Goal: Information Seeking & Learning: Check status

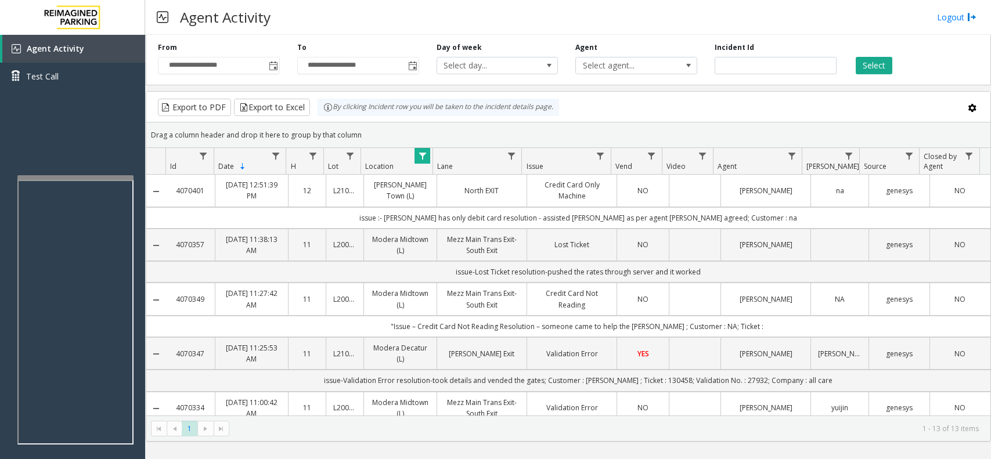
click at [424, 159] on span "Data table" at bounding box center [422, 156] width 9 height 9
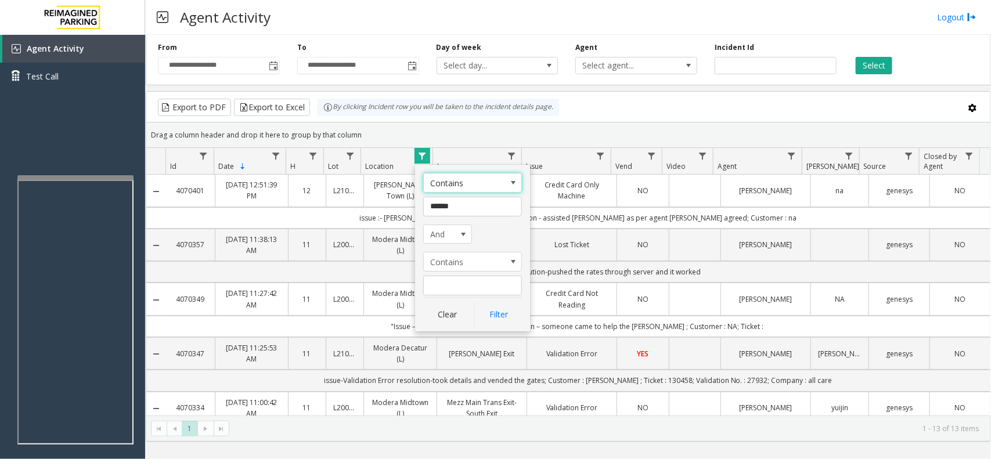
click at [454, 337] on td ""Issue – Credit Card Not Reading Resolution – someone came to help the [PERSON_…" at bounding box center [578, 326] width 825 height 21
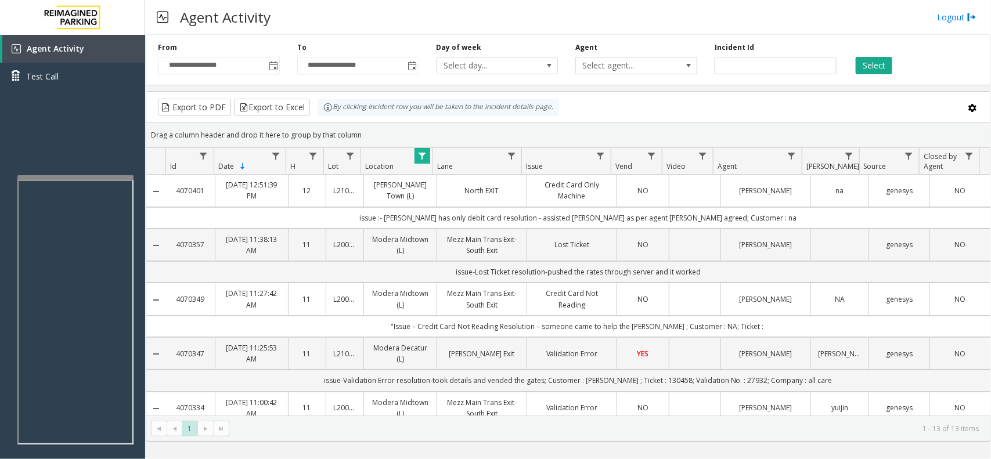
click at [424, 154] on span "Data table" at bounding box center [422, 156] width 9 height 9
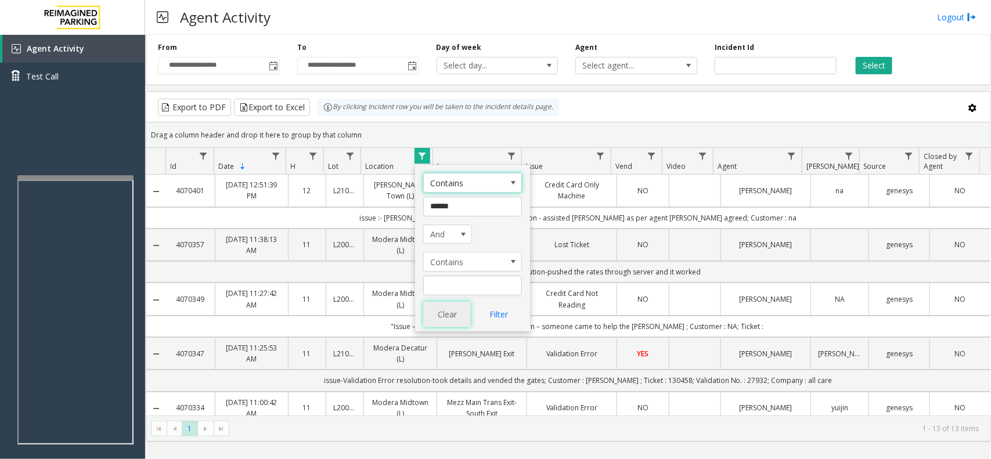
click at [441, 312] on button "Clear" at bounding box center [447, 315] width 48 height 26
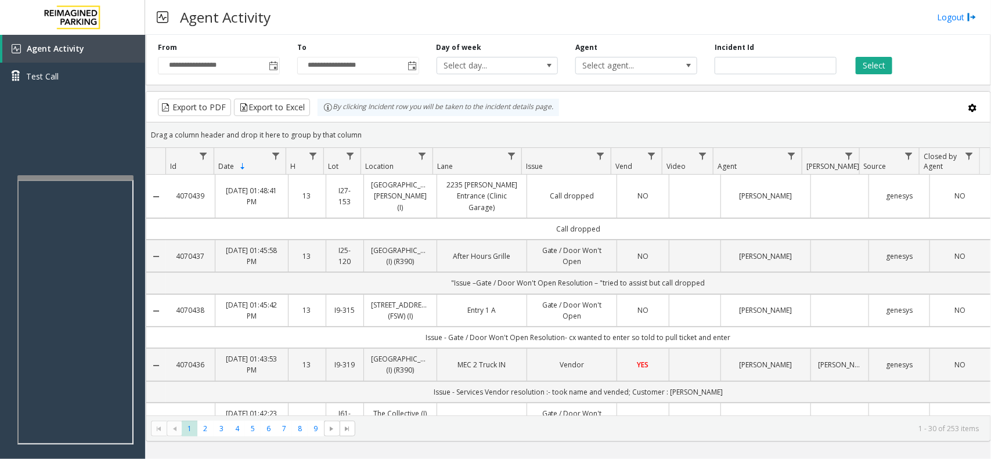
click at [876, 56] on div "Select" at bounding box center [914, 58] width 139 height 32
click at [879, 68] on button "Select" at bounding box center [874, 65] width 37 height 17
click at [712, 128] on div "Drag a column header and drop it here to group by that column" at bounding box center [568, 135] width 844 height 20
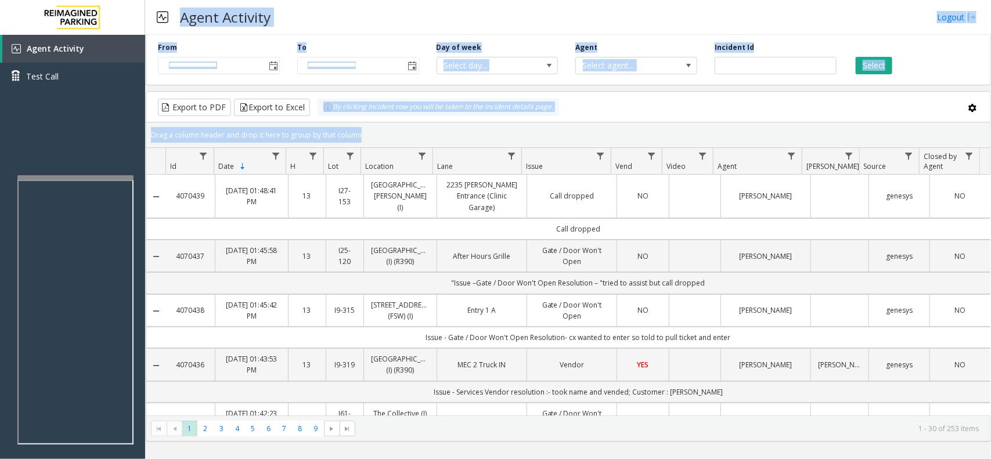
drag, startPoint x: 712, startPoint y: 128, endPoint x: 192, endPoint y: 21, distance: 531.8
click at [192, 21] on div "**********" at bounding box center [568, 229] width 846 height 459
click at [192, 21] on h3 "Agent Activity" at bounding box center [225, 17] width 102 height 28
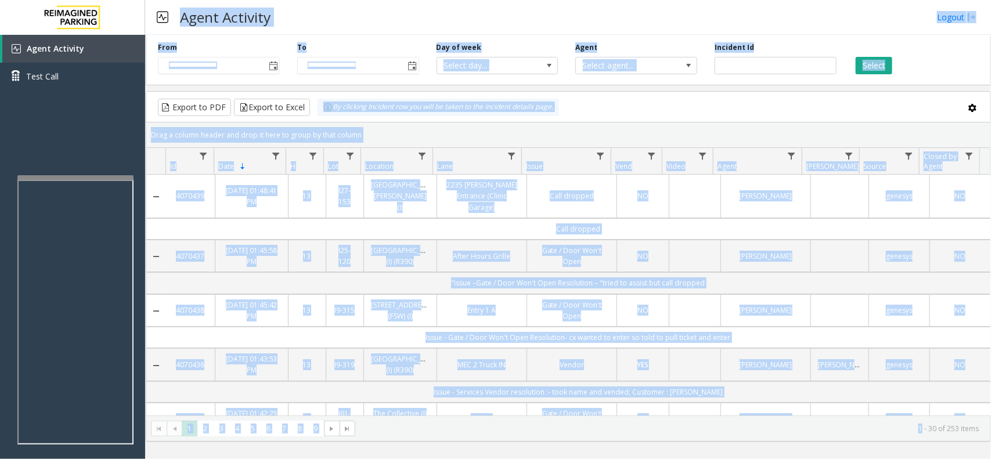
drag, startPoint x: 192, startPoint y: 21, endPoint x: 761, endPoint y: 494, distance: 739.8
click at [761, 459] on html "**********" at bounding box center [495, 229] width 991 height 459
click at [357, 42] on div "**********" at bounding box center [358, 58] width 139 height 32
click at [352, 9] on div "Agent Activity Logout" at bounding box center [568, 17] width 846 height 35
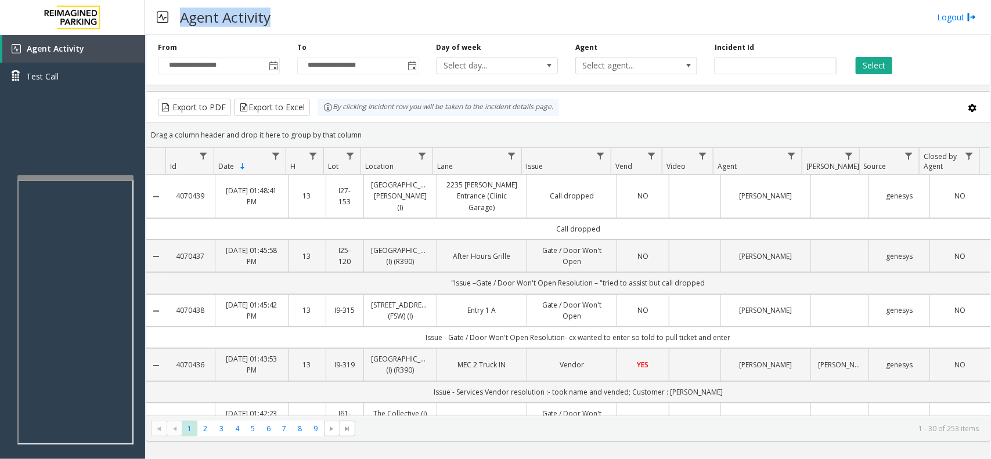
drag, startPoint x: 352, startPoint y: 9, endPoint x: 226, endPoint y: 24, distance: 126.9
click at [226, 24] on div "Agent Activity Logout" at bounding box center [568, 17] width 846 height 35
click at [226, 24] on h3 "Agent Activity" at bounding box center [225, 17] width 102 height 28
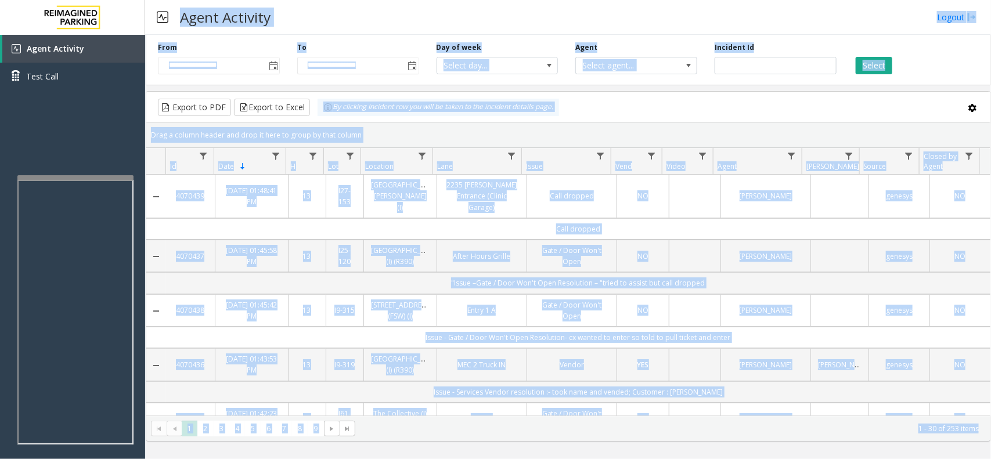
drag, startPoint x: 226, startPoint y: 24, endPoint x: 813, endPoint y: 494, distance: 751.4
click at [813, 459] on html "**********" at bounding box center [495, 229] width 991 height 459
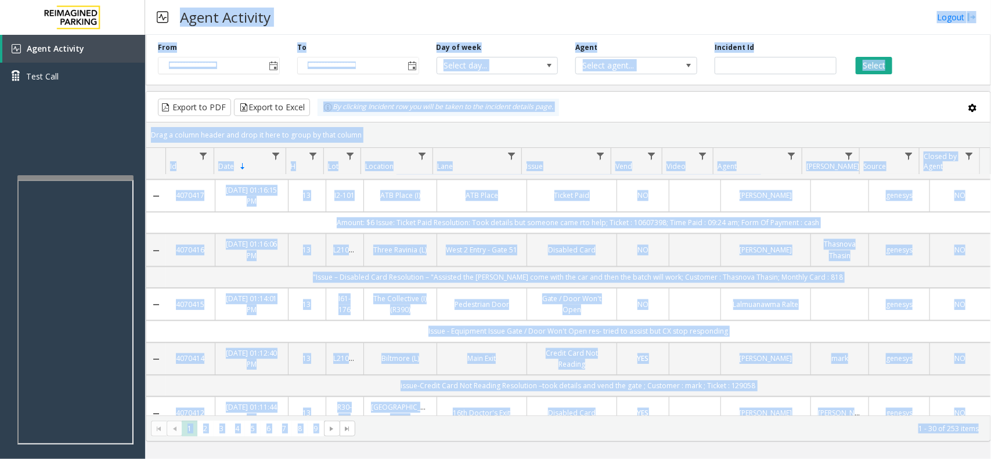
scroll to position [1484, 0]
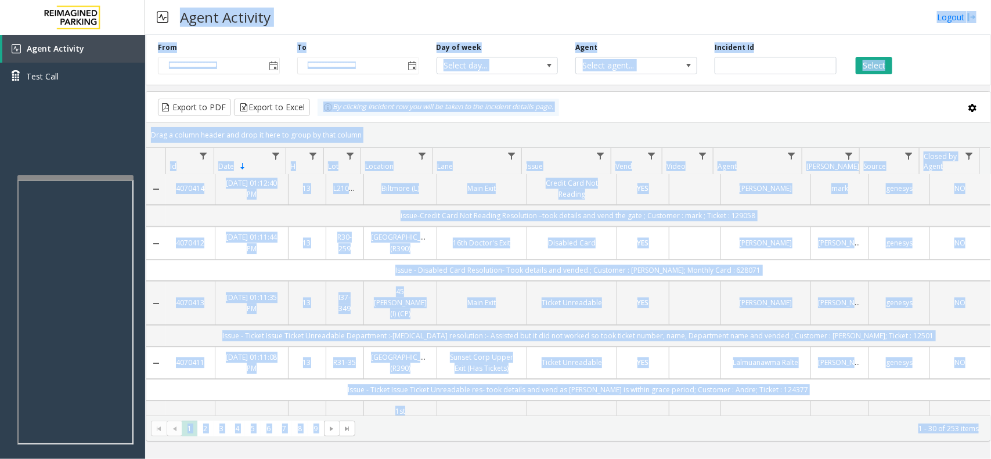
click at [930, 428] on kendo-pager-info "1 - 30 of 253 items" at bounding box center [670, 429] width 617 height 10
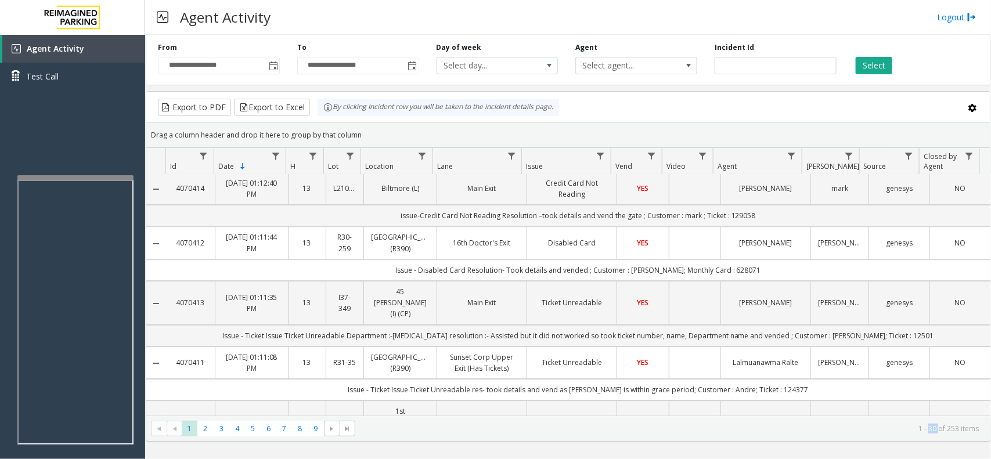
click at [930, 428] on kendo-pager-info "1 - 30 of 253 items" at bounding box center [670, 429] width 617 height 10
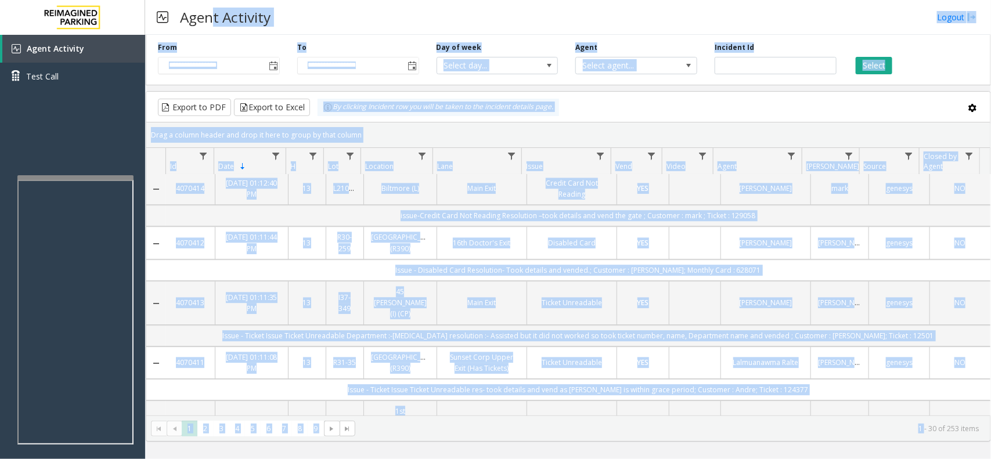
drag, startPoint x: 922, startPoint y: 428, endPoint x: 212, endPoint y: 10, distance: 823.8
click at [212, 10] on div "**********" at bounding box center [568, 229] width 846 height 459
click at [212, 10] on h3 "Agent Activity" at bounding box center [225, 17] width 102 height 28
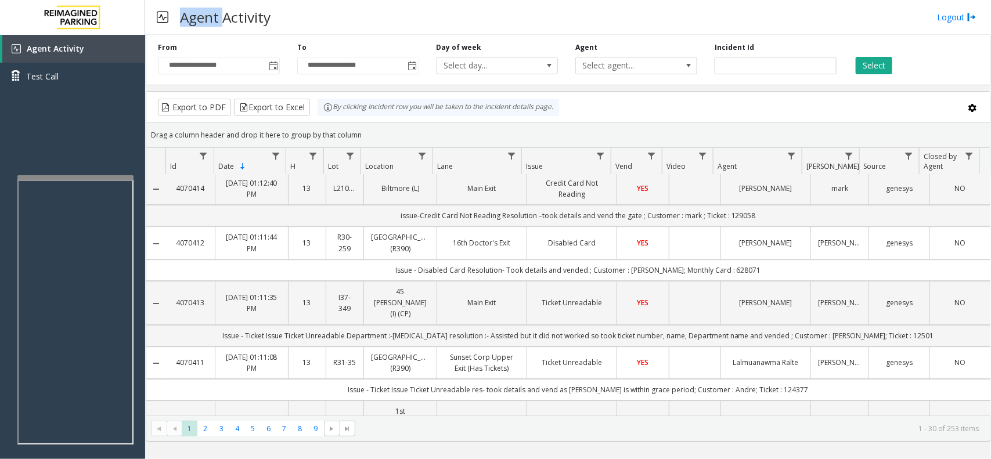
click at [212, 10] on h3 "Agent Activity" at bounding box center [225, 17] width 102 height 28
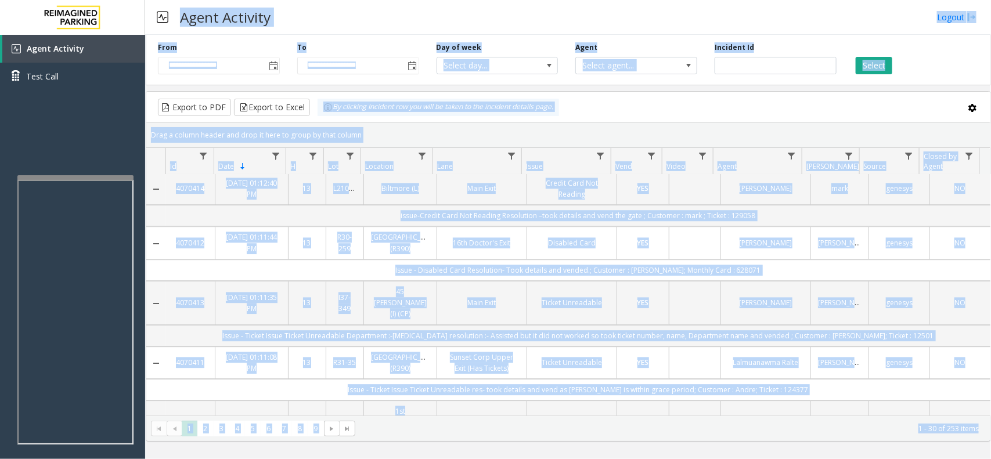
drag, startPoint x: 212, startPoint y: 10, endPoint x: 991, endPoint y: 494, distance: 916.4
click at [991, 459] on html "**********" at bounding box center [495, 229] width 991 height 459
click at [924, 430] on kendo-pager-info "1 - 30 of 253 items" at bounding box center [670, 429] width 617 height 10
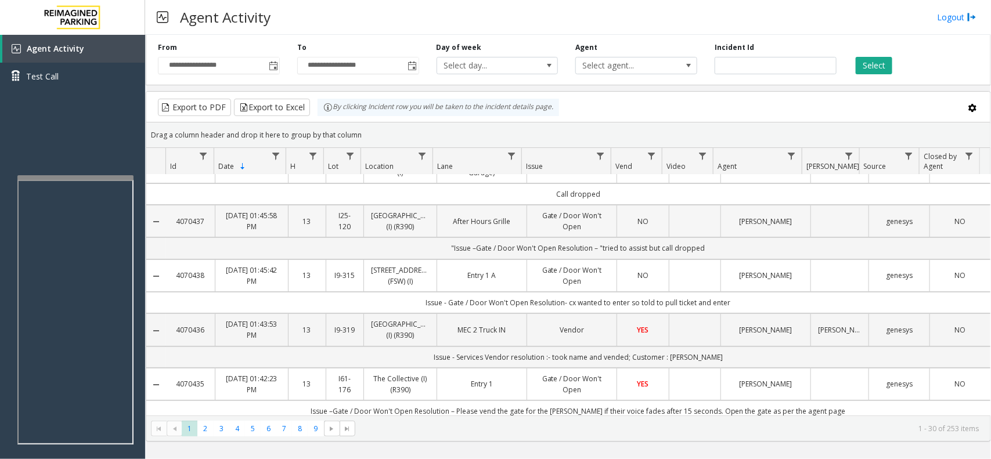
scroll to position [32, 0]
click at [241, 7] on h3 "Agent Activity" at bounding box center [225, 17] width 102 height 28
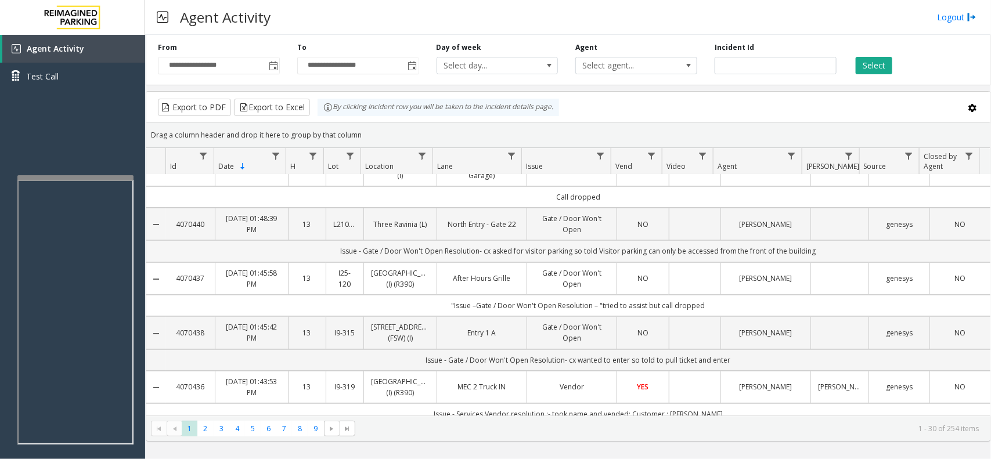
scroll to position [0, 0]
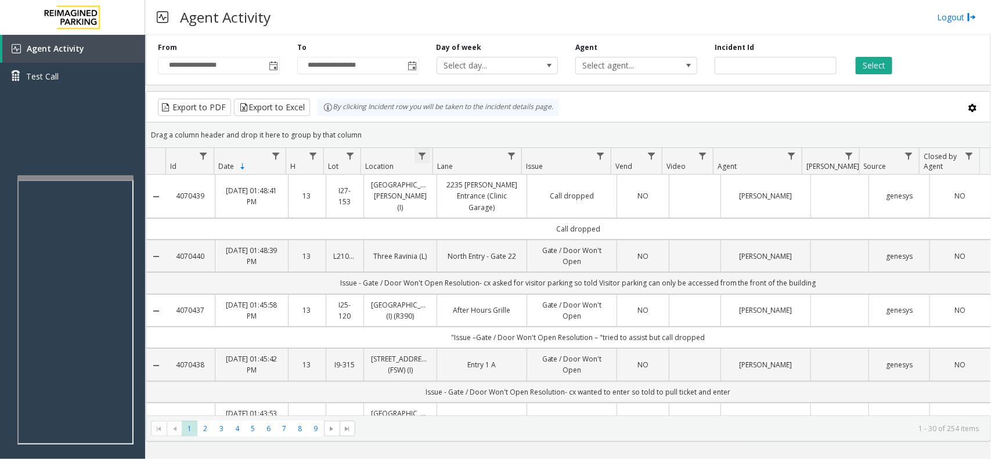
click at [418, 152] on span "Data table" at bounding box center [422, 156] width 9 height 9
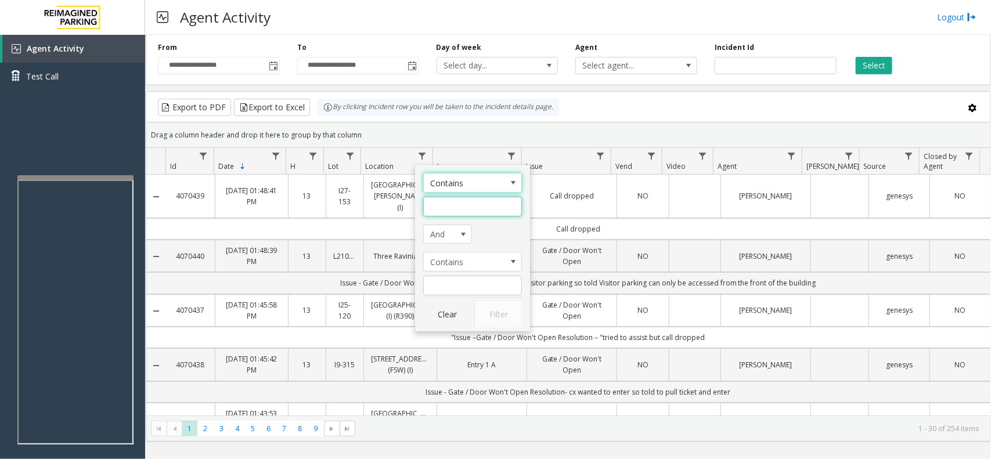
click at [442, 210] on input "Location Filter" at bounding box center [472, 207] width 99 height 20
type input "**********"
click button "Filter" at bounding box center [498, 315] width 48 height 26
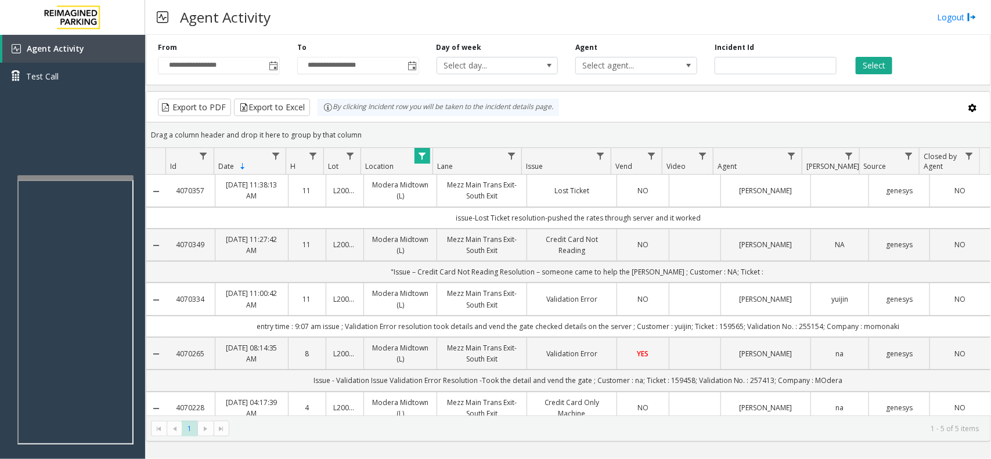
click at [571, 211] on td "issue-Lost Ticket resolution-pushed the rates through server and it worked" at bounding box center [578, 217] width 825 height 21
click at [625, 216] on td "issue-Lost Ticket resolution-pushed the rates through server and it worked" at bounding box center [578, 217] width 825 height 21
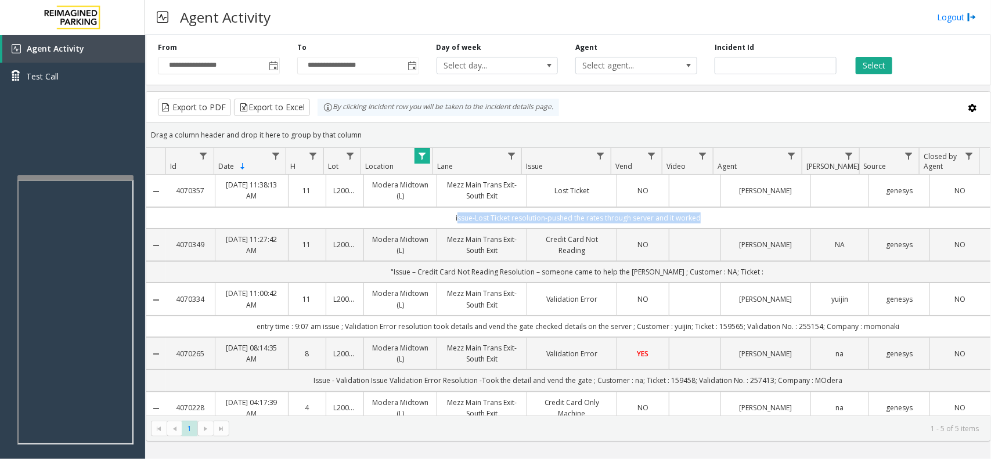
click at [625, 216] on td "issue-Lost Ticket resolution-pushed the rates through server and it worked" at bounding box center [578, 217] width 825 height 21
click at [847, 153] on span "Data table" at bounding box center [848, 156] width 9 height 9
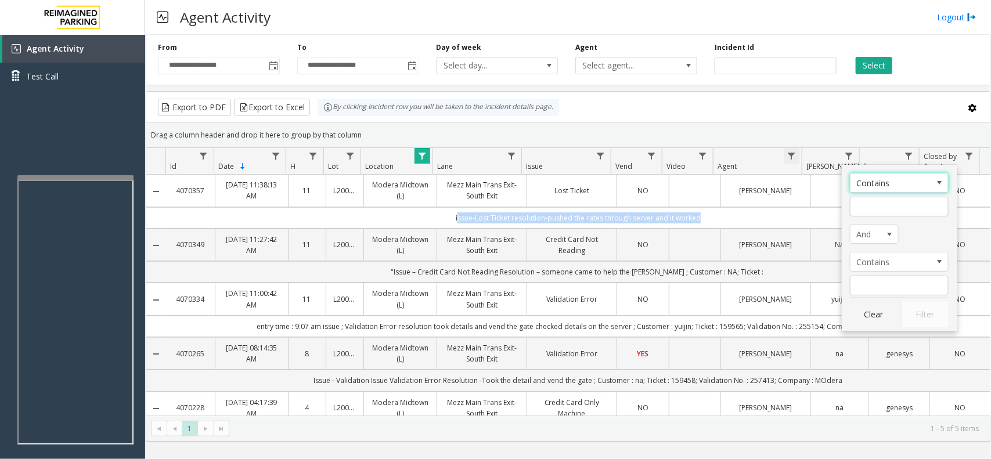
click at [794, 155] on span "Data table" at bounding box center [791, 156] width 9 height 9
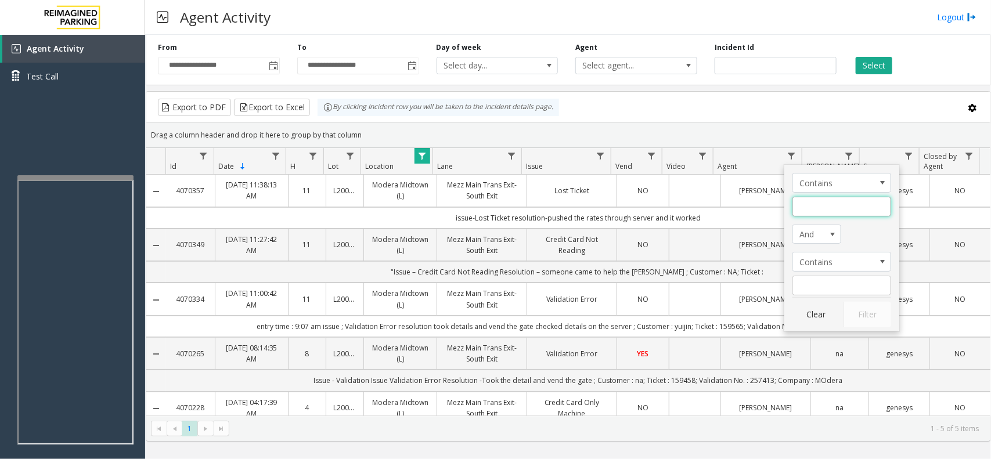
click at [839, 208] on input "Agent Filter" at bounding box center [842, 207] width 99 height 20
type input "*****"
click button "Filter" at bounding box center [868, 315] width 48 height 26
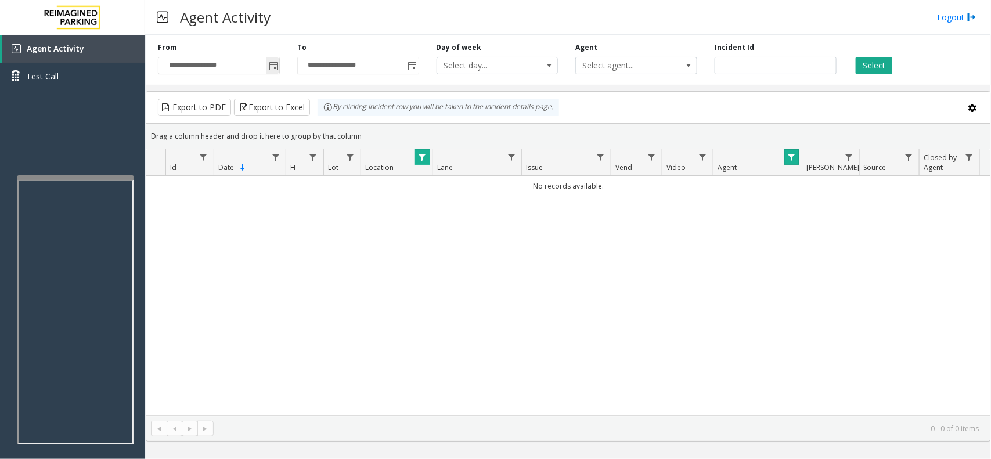
click at [270, 70] on span "Toggle popup" at bounding box center [273, 66] width 9 height 9
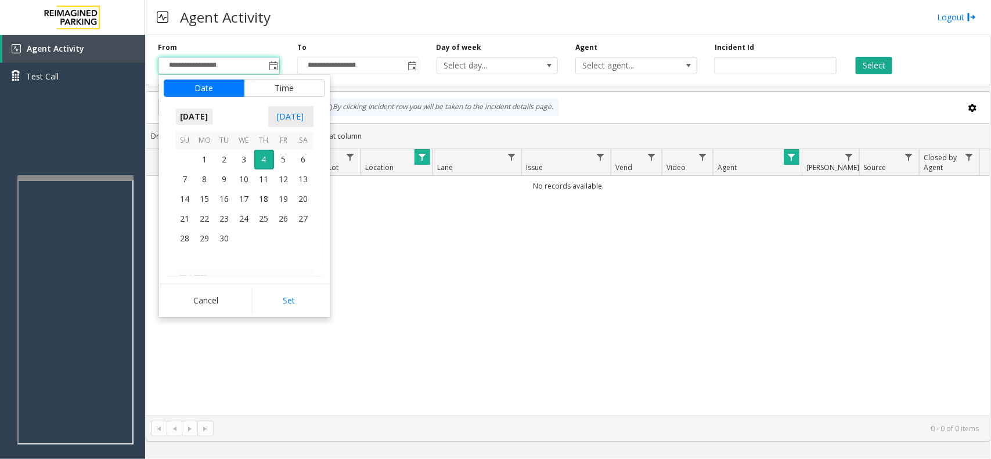
click at [183, 119] on span "[DATE]" at bounding box center [194, 116] width 38 height 17
click at [265, 170] on span "Aug" at bounding box center [272, 171] width 28 height 28
click at [274, 154] on span "1" at bounding box center [284, 160] width 20 height 20
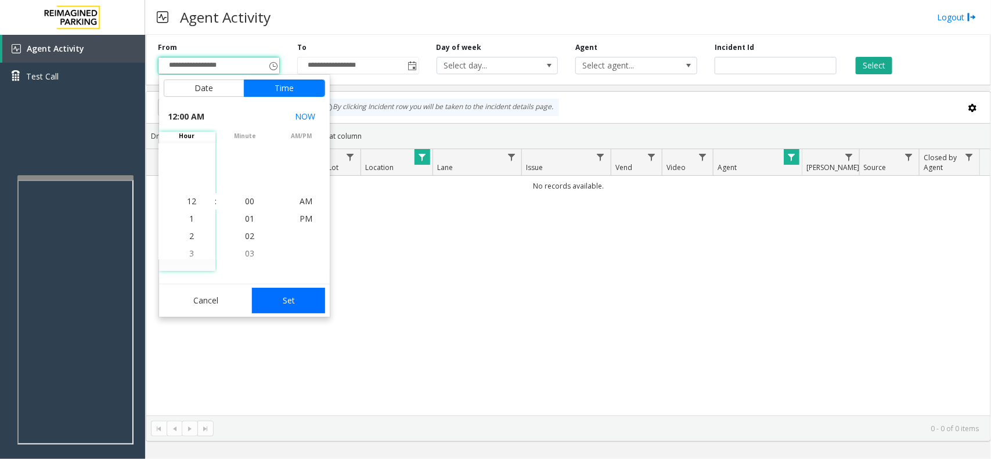
click at [296, 303] on button "Set" at bounding box center [288, 301] width 73 height 26
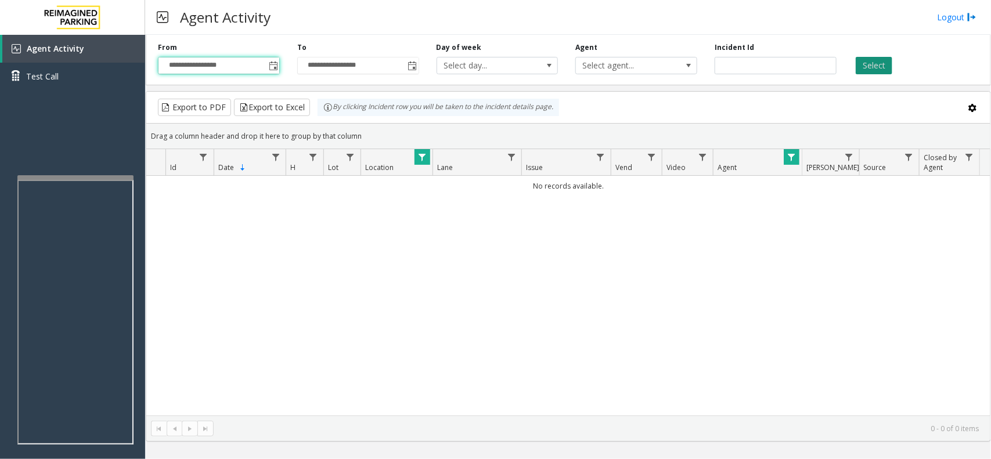
click at [859, 63] on button "Select" at bounding box center [874, 65] width 37 height 17
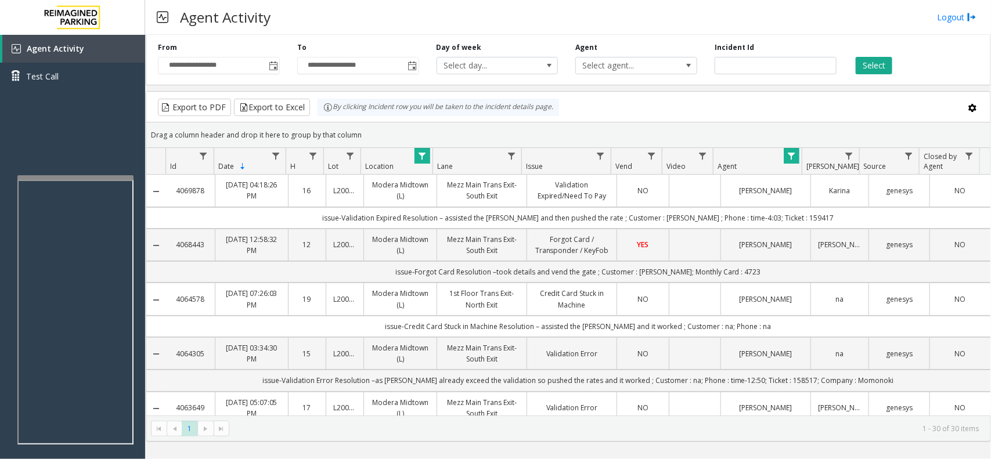
click at [483, 214] on td "issue-Validation Expired Resolution – assisted the [PERSON_NAME] and then pushe…" at bounding box center [578, 217] width 825 height 21
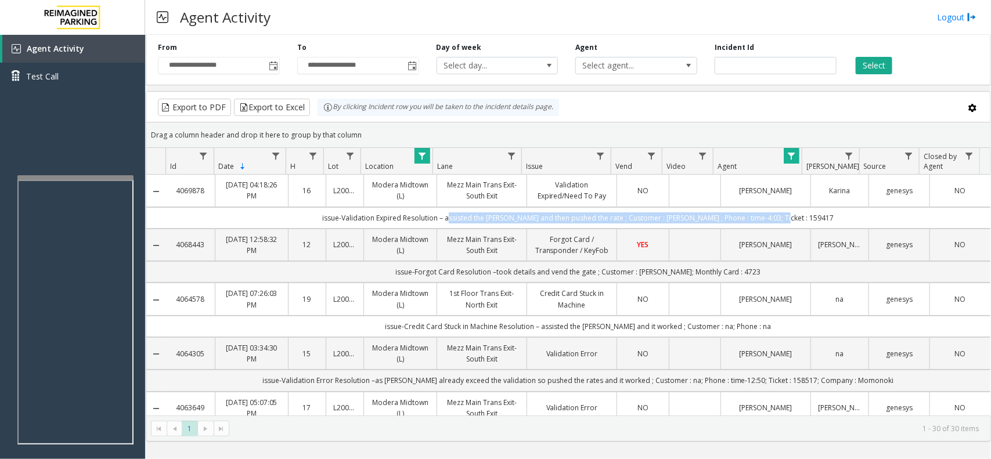
drag, startPoint x: 483, startPoint y: 214, endPoint x: 893, endPoint y: 218, distance: 410.0
click at [893, 218] on td "issue-Validation Expired Resolution – assisted the [PERSON_NAME] and then pushe…" at bounding box center [578, 217] width 825 height 21
drag, startPoint x: 893, startPoint y: 218, endPoint x: 308, endPoint y: 214, distance: 584.2
click at [308, 214] on td "issue-Validation Expired Resolution – assisted the [PERSON_NAME] and then pushe…" at bounding box center [578, 217] width 825 height 21
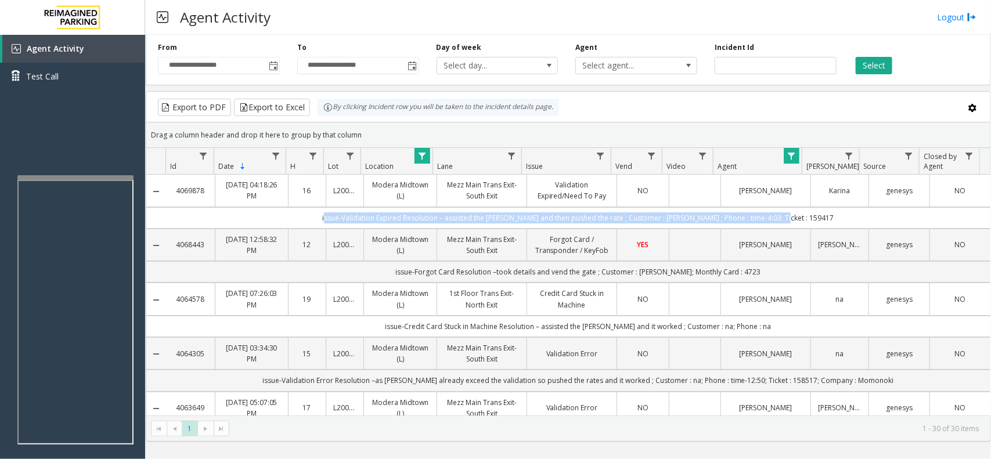
click at [308, 214] on td "issue-Validation Expired Resolution – assisted the [PERSON_NAME] and then pushe…" at bounding box center [578, 217] width 825 height 21
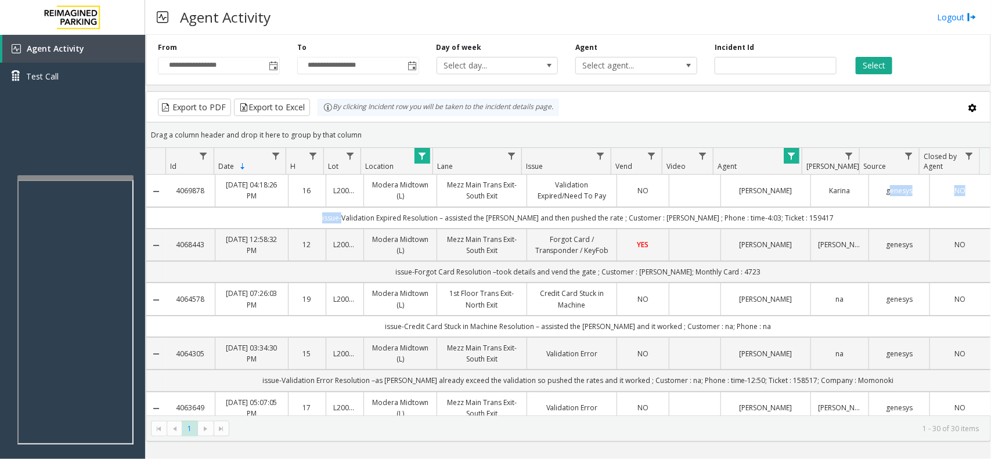
drag, startPoint x: 308, startPoint y: 214, endPoint x: 886, endPoint y: 202, distance: 577.3
click at [880, 211] on td "issue-Validation Expired Resolution – assisted the [PERSON_NAME] and then pushe…" at bounding box center [578, 217] width 825 height 21
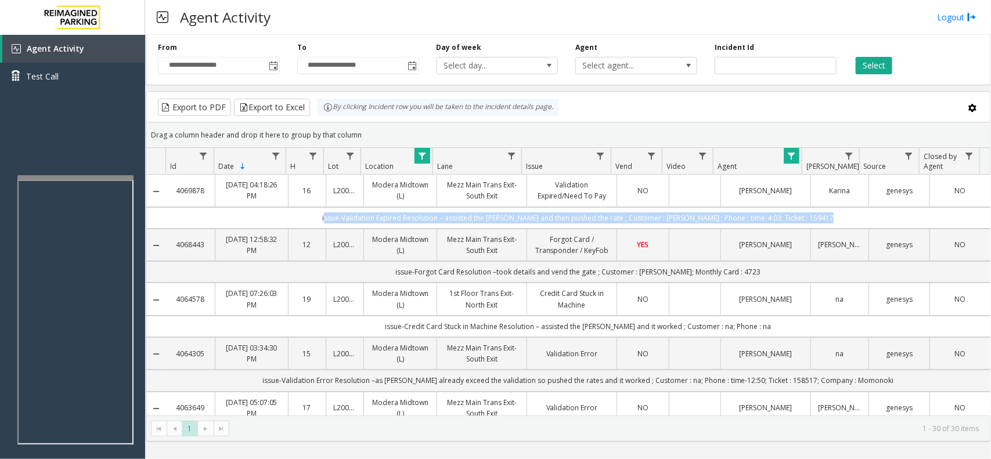
click at [880, 211] on td "issue-Validation Expired Resolution – assisted the [PERSON_NAME] and then pushe…" at bounding box center [578, 217] width 825 height 21
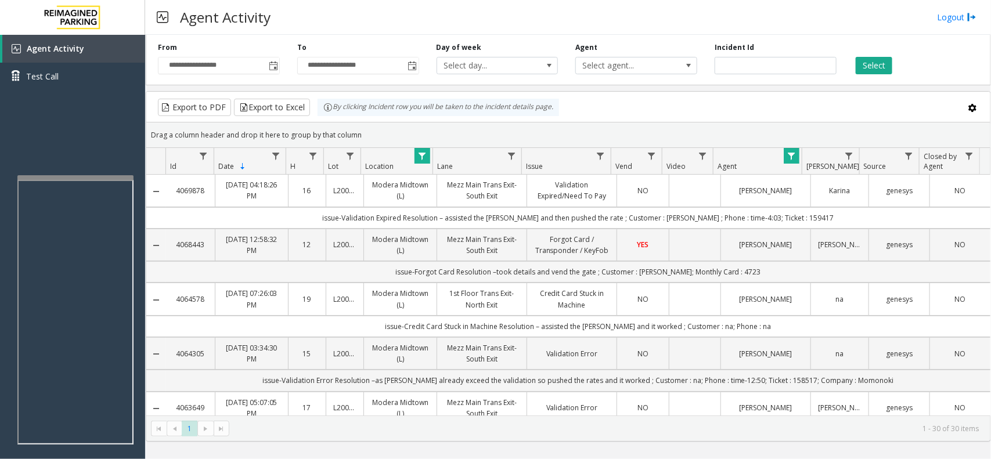
click at [401, 278] on td "issue-Forgot Card Resolution –took details and vend the gate ; Customer : [PERS…" at bounding box center [578, 271] width 825 height 21
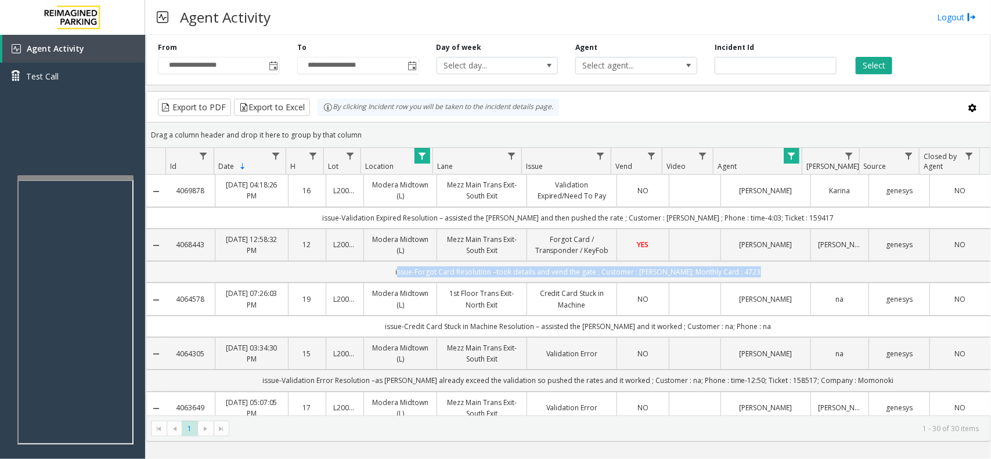
drag, startPoint x: 401, startPoint y: 278, endPoint x: 740, endPoint y: 275, distance: 339.1
click at [740, 275] on td "issue-Forgot Card Resolution –took details and vend the gate ; Customer : [PERS…" at bounding box center [578, 271] width 825 height 21
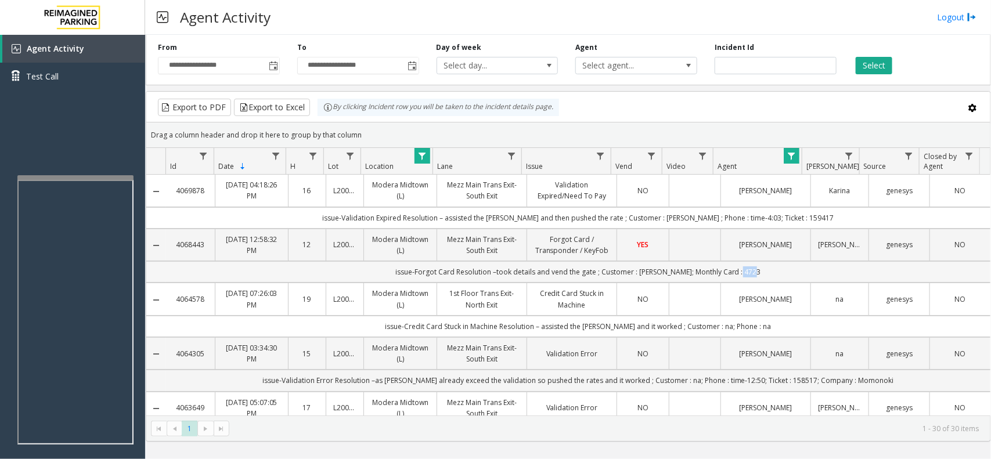
click at [740, 275] on td "issue-Forgot Card Resolution –took details and vend the gate ; Customer : [PERS…" at bounding box center [578, 271] width 825 height 21
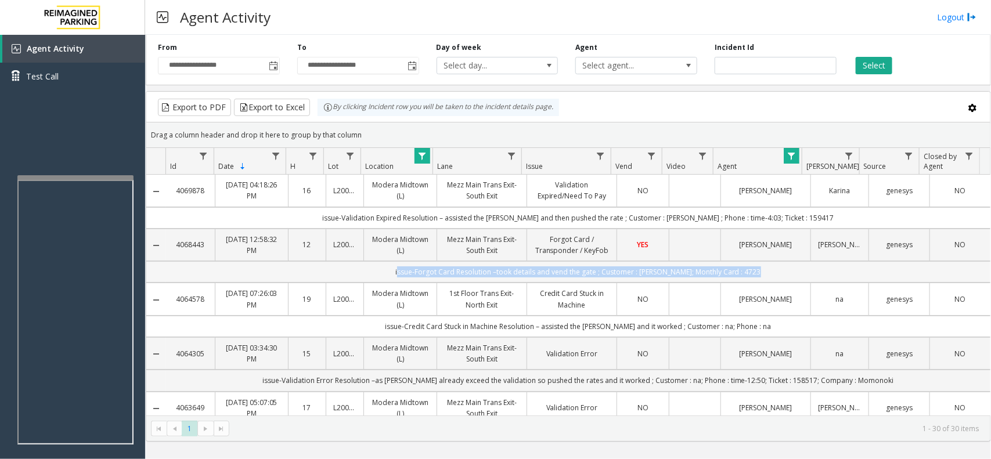
click at [740, 275] on td "issue-Forgot Card Resolution –took details and vend the gate ; Customer : [PERS…" at bounding box center [578, 271] width 825 height 21
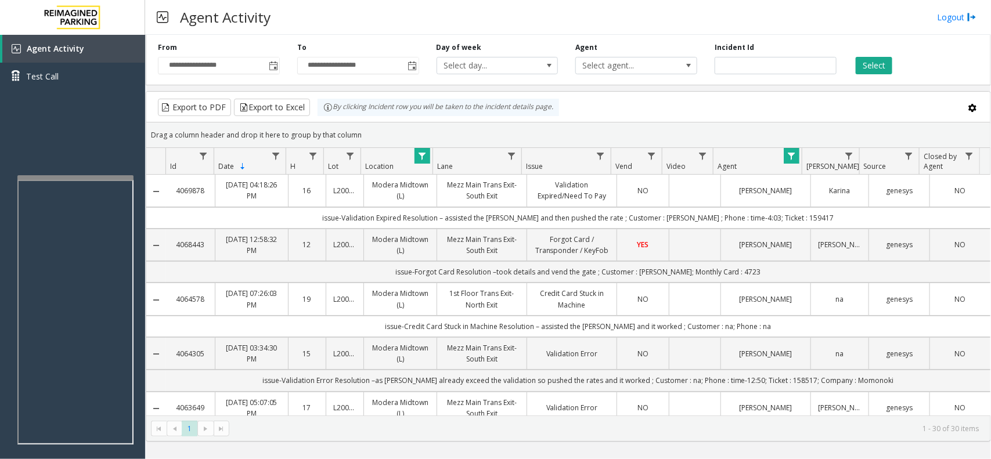
click at [681, 331] on td "issue-Credit Card Stuck in Machine Resolution – assisted the [PERSON_NAME] and …" at bounding box center [578, 326] width 825 height 21
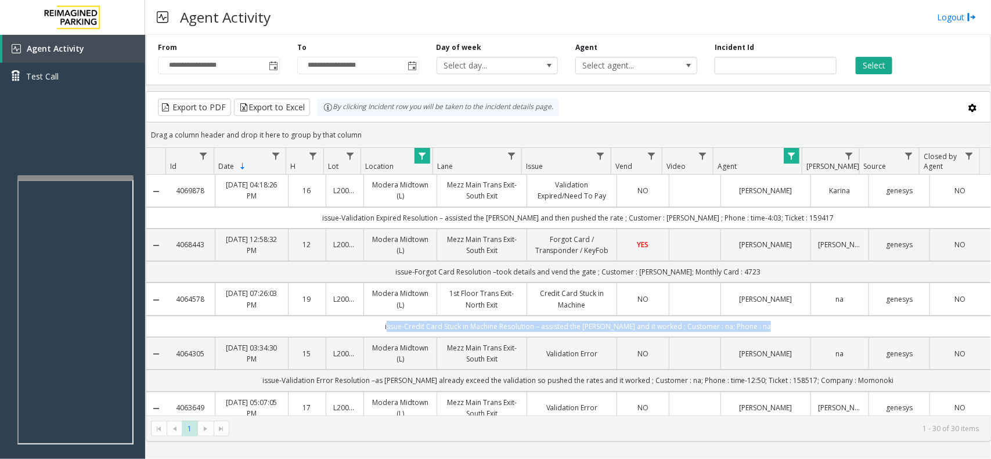
click at [681, 331] on td "issue-Credit Card Stuck in Machine Resolution – assisted the [PERSON_NAME] and …" at bounding box center [578, 326] width 825 height 21
click at [428, 337] on td "issue-Credit Card Stuck in Machine Resolution – assisted the [PERSON_NAME] and …" at bounding box center [578, 326] width 825 height 21
drag, startPoint x: 428, startPoint y: 338, endPoint x: 776, endPoint y: 332, distance: 347.9
click at [776, 332] on td "issue-Credit Card Stuck in Machine Resolution – assisted the [PERSON_NAME] and …" at bounding box center [578, 326] width 825 height 21
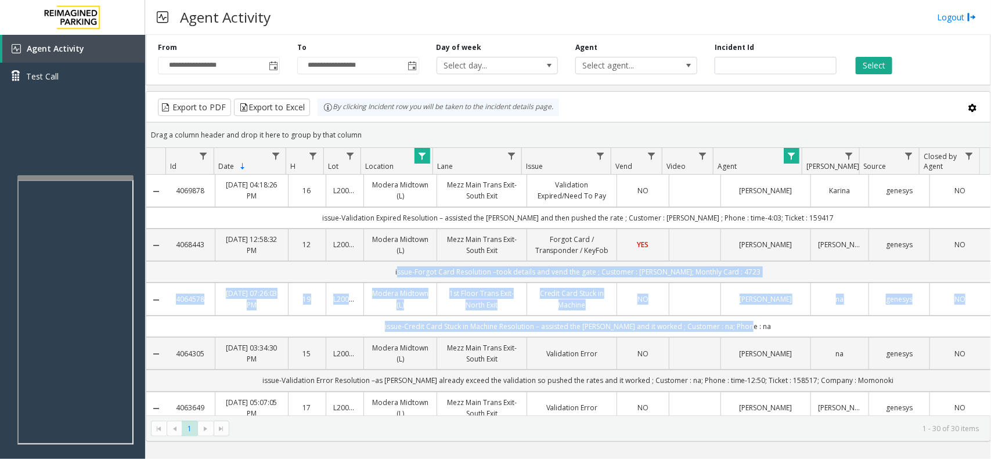
drag, startPoint x: 776, startPoint y: 332, endPoint x: 390, endPoint y: 276, distance: 389.6
click at [390, 276] on td "issue-Forgot Card Resolution –took details and vend the gate ; Customer : [PERS…" at bounding box center [578, 271] width 825 height 21
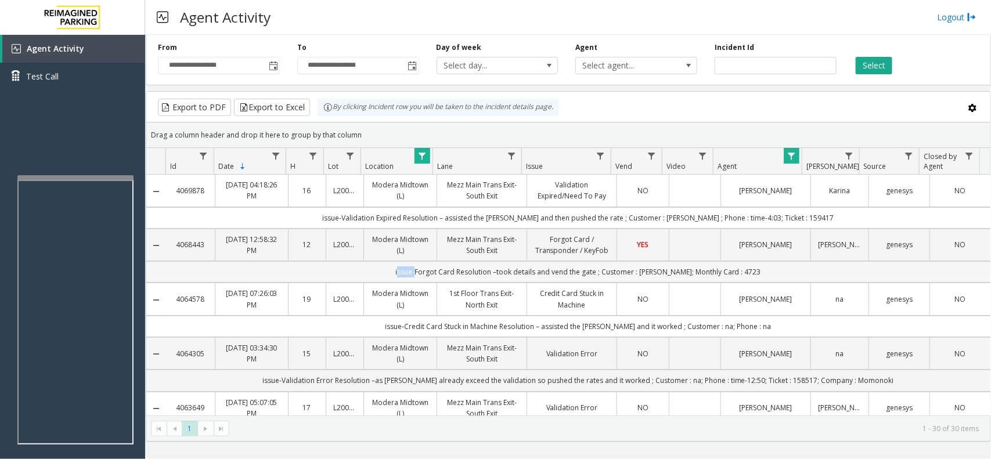
click at [390, 276] on td "issue-Forgot Card Resolution –took details and vend the gate ; Customer : [PERS…" at bounding box center [578, 271] width 825 height 21
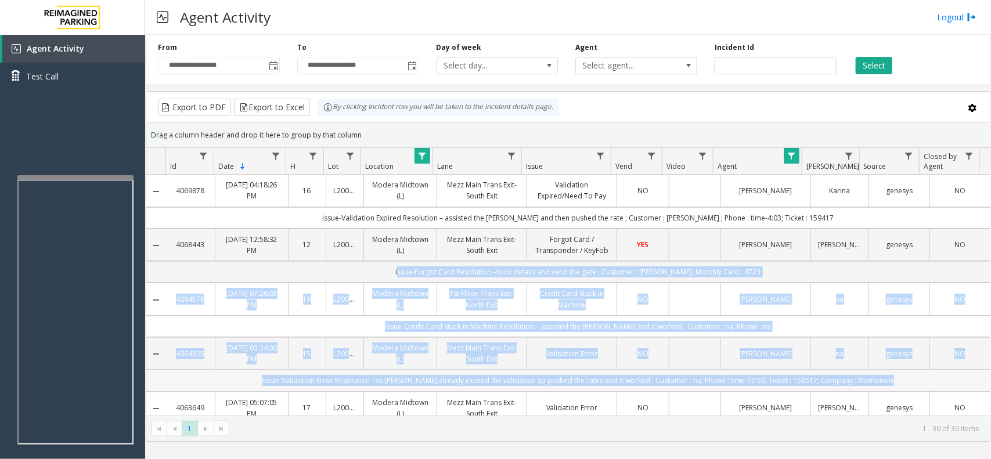
drag, startPoint x: 390, startPoint y: 276, endPoint x: 550, endPoint y: 384, distance: 192.5
click at [550, 384] on td "issue-Validation Error Resolution –as [PERSON_NAME] already exceed the validati…" at bounding box center [578, 380] width 825 height 21
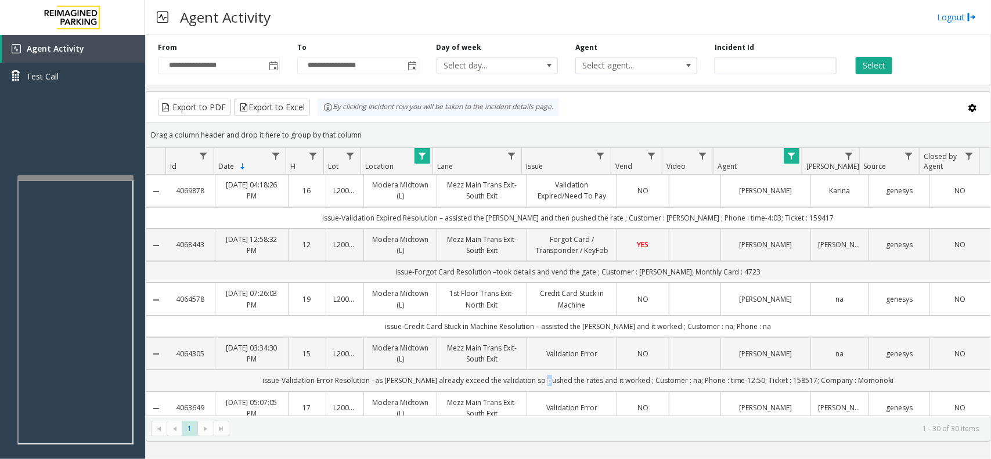
click at [550, 384] on td "issue-Validation Error Resolution –as [PERSON_NAME] already exceed the validati…" at bounding box center [578, 380] width 825 height 21
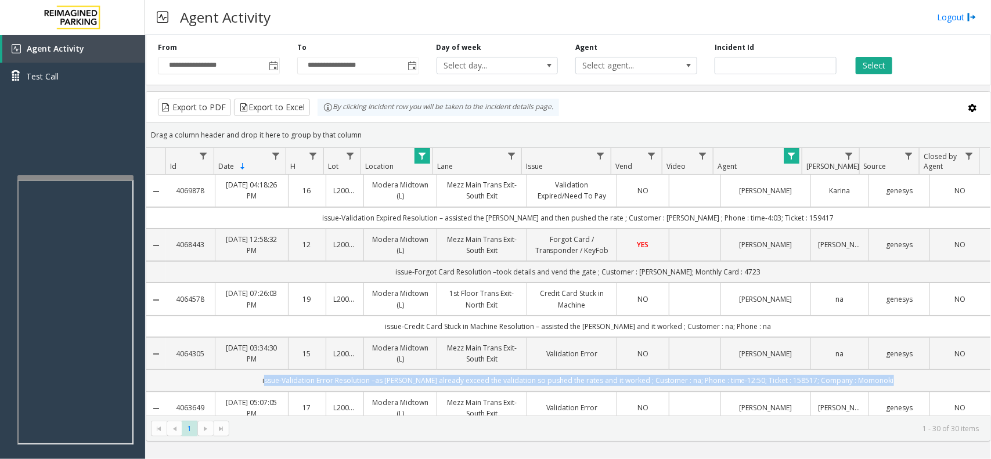
click at [550, 384] on td "issue-Validation Error Resolution –as [PERSON_NAME] already exceed the validati…" at bounding box center [578, 380] width 825 height 21
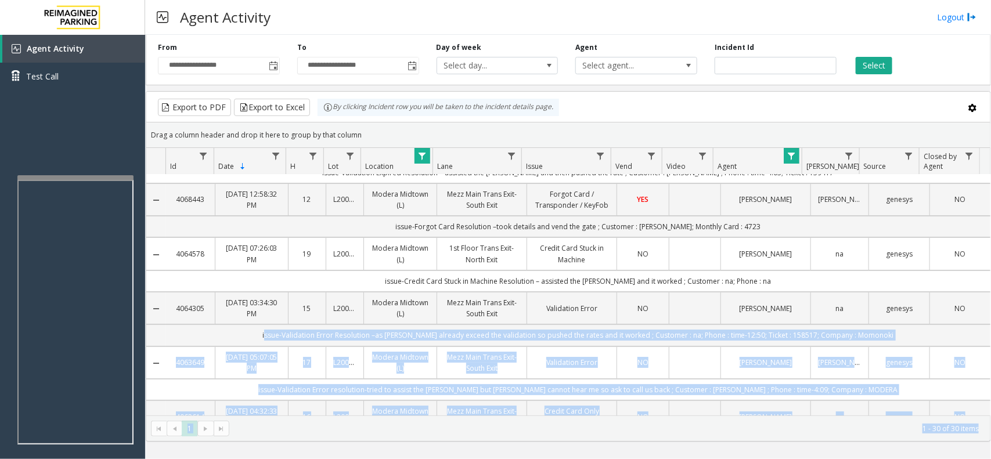
scroll to position [144, 0]
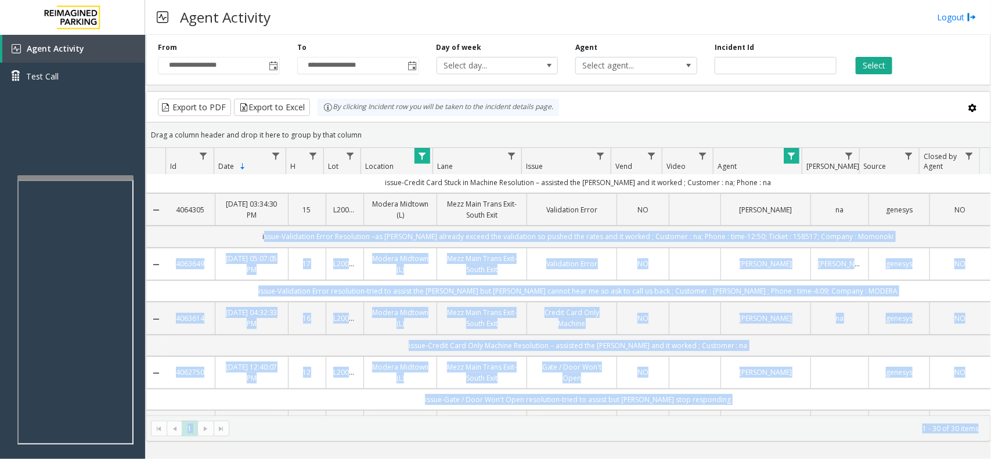
drag, startPoint x: 550, startPoint y: 384, endPoint x: 506, endPoint y: 415, distance: 54.1
click at [506, 415] on kendo-grid "Export to PDF Export to Excel By clicking Incident row you will be taken to the…" at bounding box center [568, 266] width 845 height 351
click at [472, 247] on td "issue-Validation Error Resolution –as [PERSON_NAME] already exceed the validati…" at bounding box center [578, 236] width 825 height 21
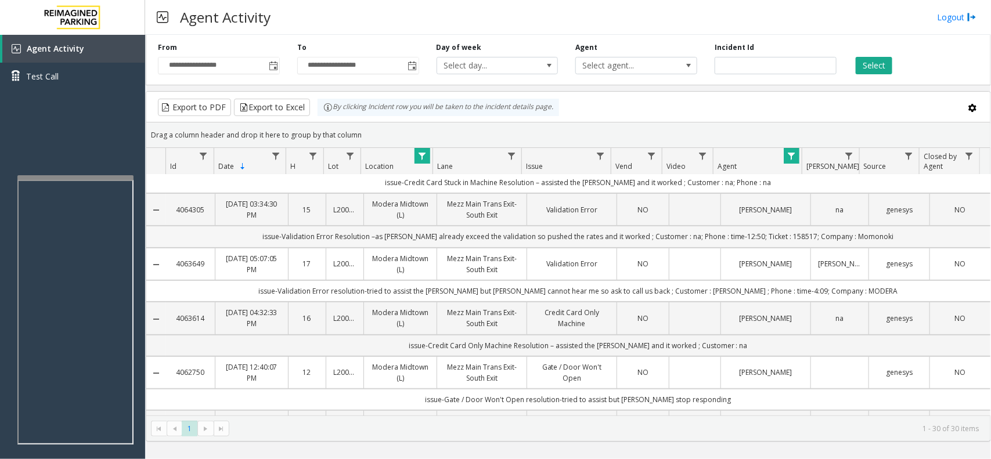
click at [472, 244] on td "issue-Validation Error Resolution –as [PERSON_NAME] already exceed the validati…" at bounding box center [578, 236] width 825 height 21
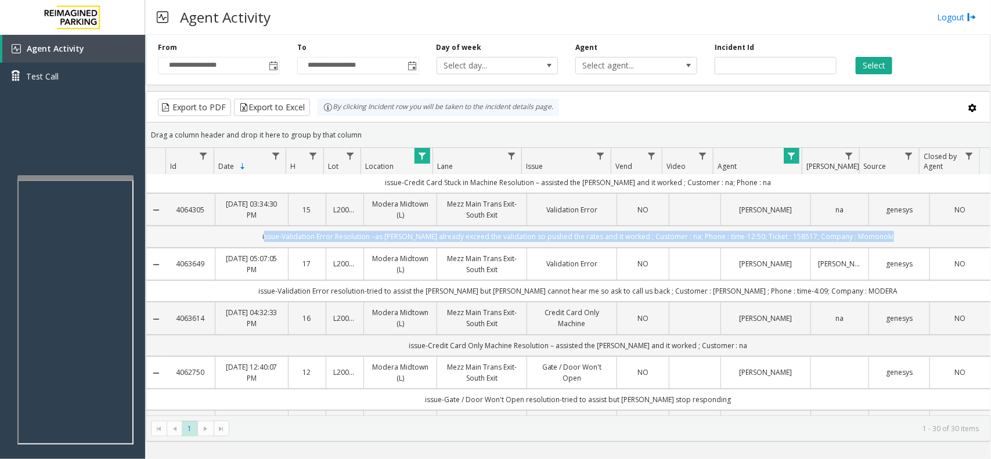
click at [472, 244] on td "issue-Validation Error Resolution –as [PERSON_NAME] already exceed the validati…" at bounding box center [578, 236] width 825 height 21
click at [442, 299] on td "issue-Validation Error resolution-tried to assist the [PERSON_NAME] but [PERSON…" at bounding box center [578, 290] width 825 height 21
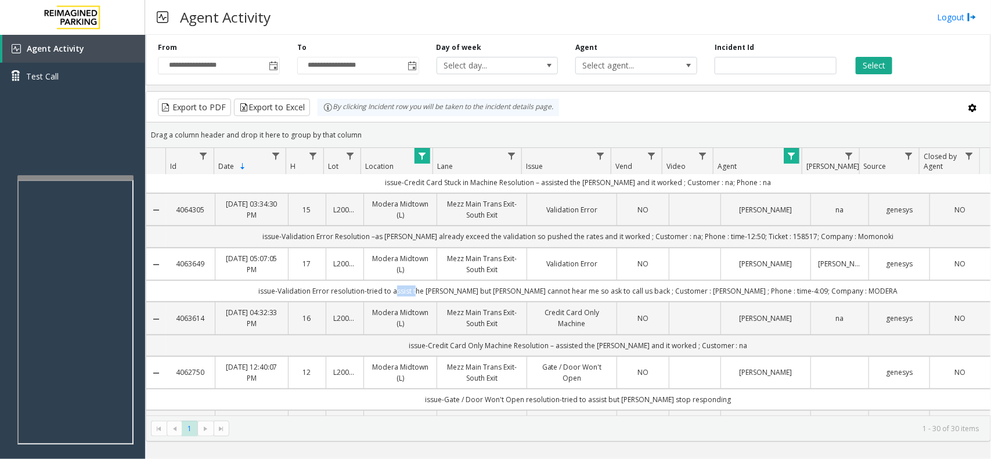
click at [442, 299] on td "issue-Validation Error resolution-tried to assist the [PERSON_NAME] but [PERSON…" at bounding box center [578, 290] width 825 height 21
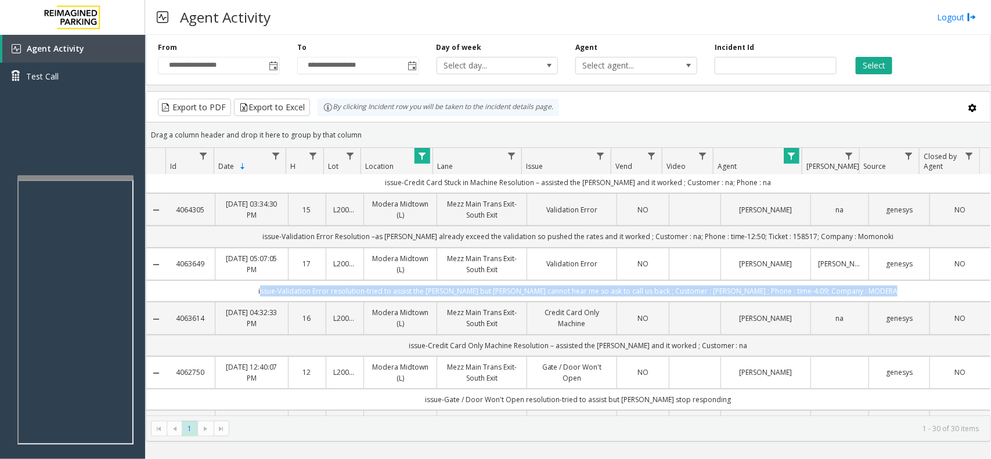
click at [442, 299] on td "issue-Validation Error resolution-tried to assist the [PERSON_NAME] but [PERSON…" at bounding box center [578, 290] width 825 height 21
click at [430, 297] on td "issue-Validation Error resolution-tried to assist the [PERSON_NAME] but [PERSON…" at bounding box center [578, 290] width 825 height 21
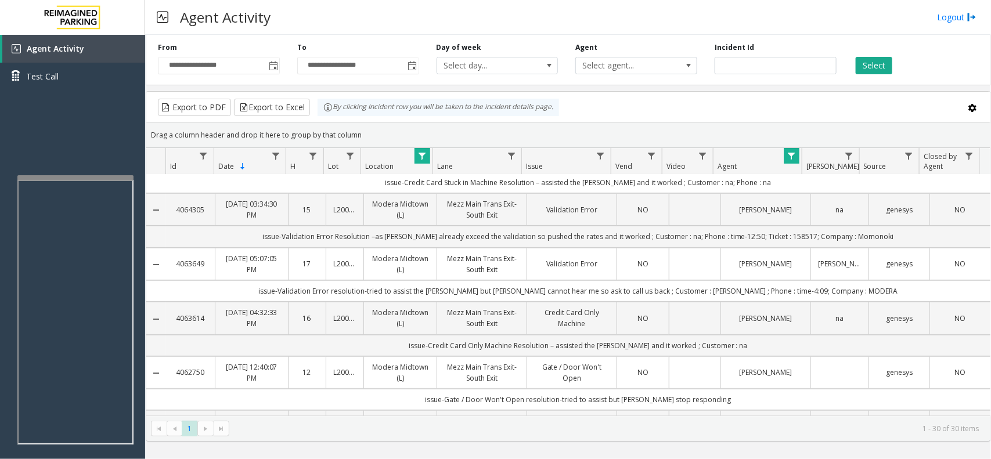
click at [413, 297] on td "issue-Validation Error resolution-tried to assist the [PERSON_NAME] but [PERSON…" at bounding box center [578, 290] width 825 height 21
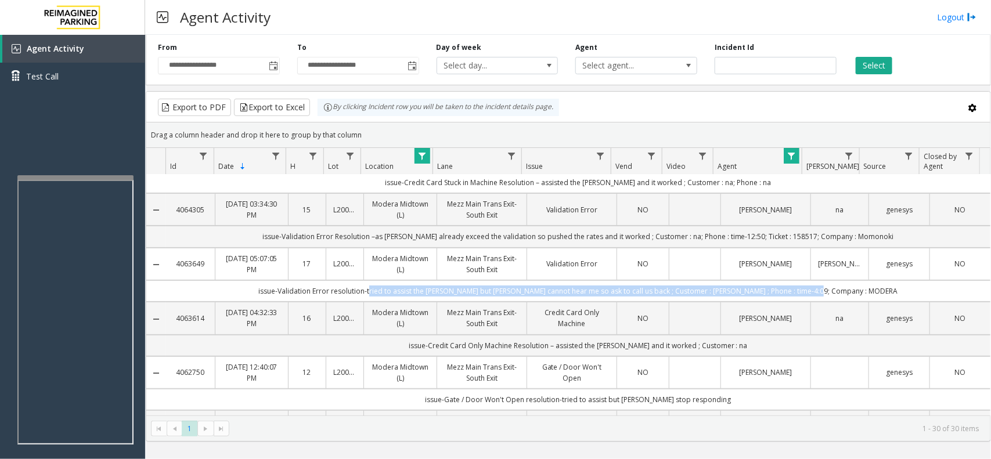
drag, startPoint x: 413, startPoint y: 297, endPoint x: 861, endPoint y: 285, distance: 447.3
click at [861, 285] on td "issue-Validation Error resolution-tried to assist the [PERSON_NAME] but [PERSON…" at bounding box center [578, 290] width 825 height 21
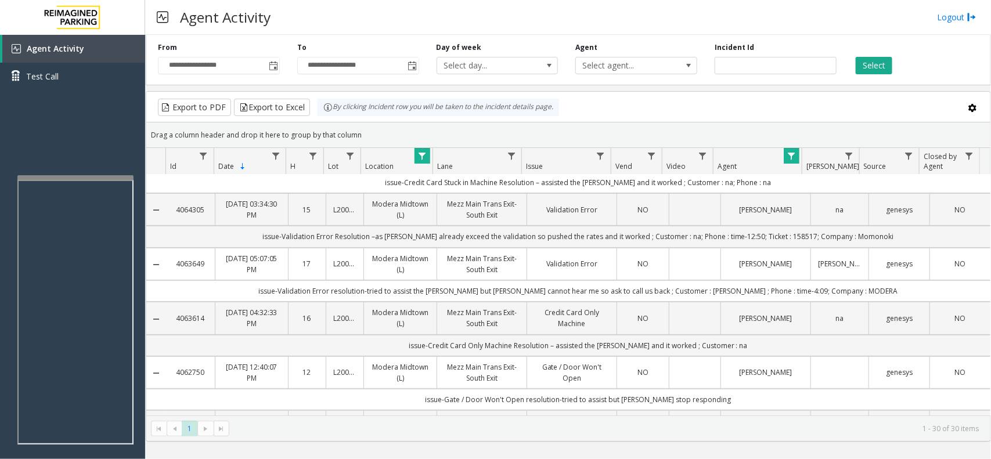
click at [861, 285] on td "issue-Validation Error resolution-tried to assist the [PERSON_NAME] but [PERSON…" at bounding box center [578, 290] width 825 height 21
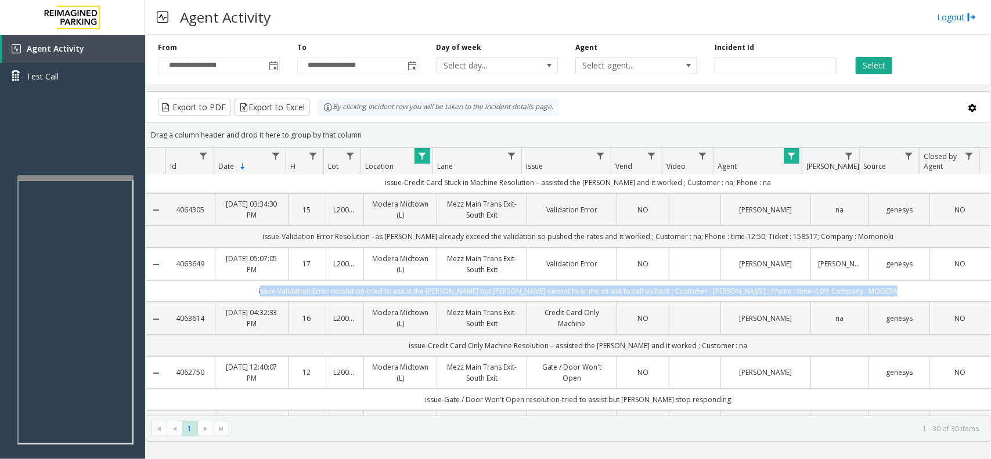
click at [861, 285] on td "issue-Validation Error resolution-tried to assist the [PERSON_NAME] but [PERSON…" at bounding box center [578, 290] width 825 height 21
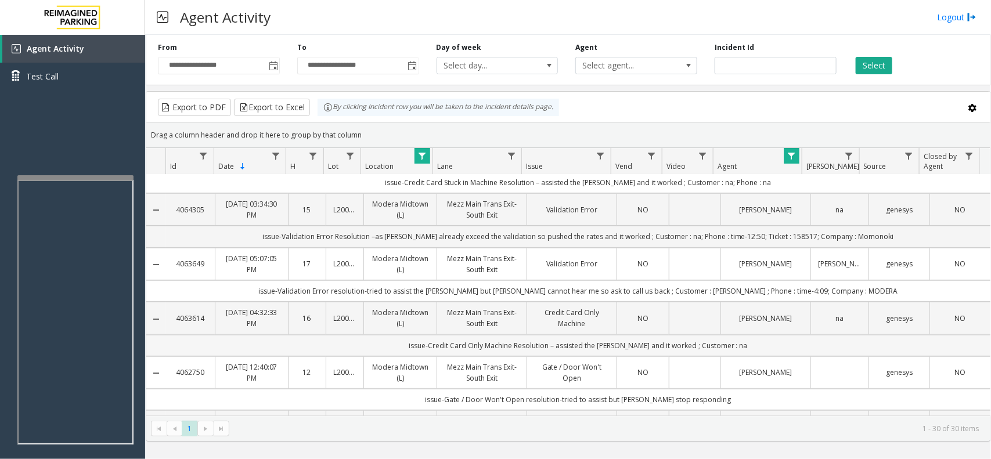
click at [730, 346] on td "issue-Credit Card Only Machine Resolution – assisted the [PERSON_NAME] and it w…" at bounding box center [578, 345] width 825 height 21
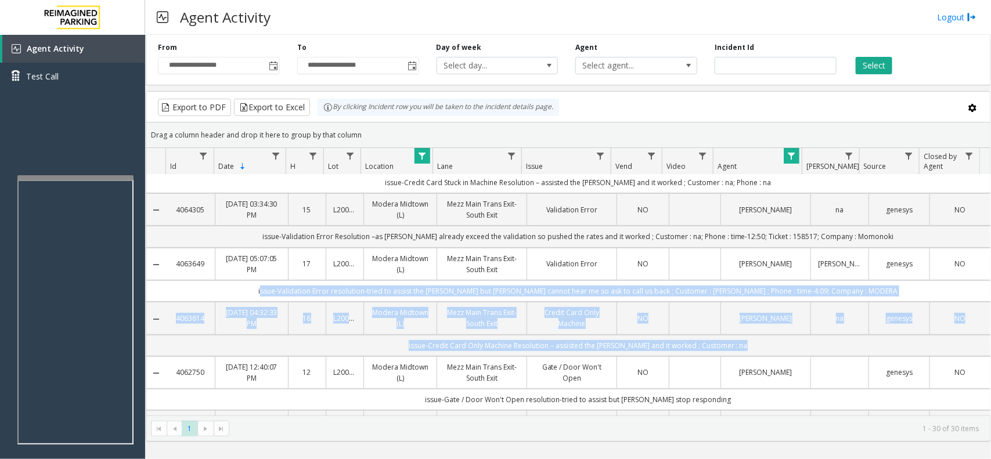
drag, startPoint x: 730, startPoint y: 346, endPoint x: 312, endPoint y: 285, distance: 423.1
click at [312, 285] on td "issue-Validation Error resolution-tried to assist the [PERSON_NAME] but [PERSON…" at bounding box center [578, 290] width 825 height 21
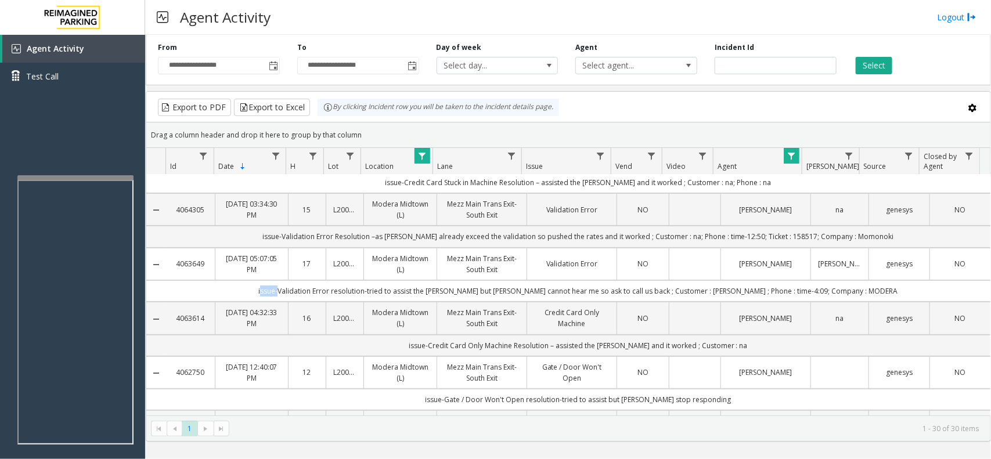
click at [312, 285] on td "issue-Validation Error resolution-tried to assist the [PERSON_NAME] but [PERSON…" at bounding box center [578, 290] width 825 height 21
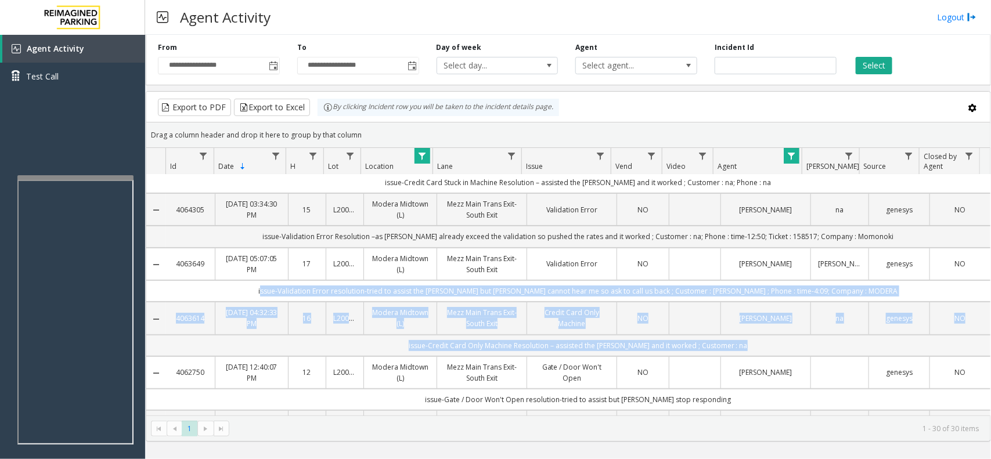
drag, startPoint x: 312, startPoint y: 285, endPoint x: 528, endPoint y: 353, distance: 227.2
click at [528, 353] on td "issue-Credit Card Only Machine Resolution – assisted the [PERSON_NAME] and it w…" at bounding box center [578, 345] width 825 height 21
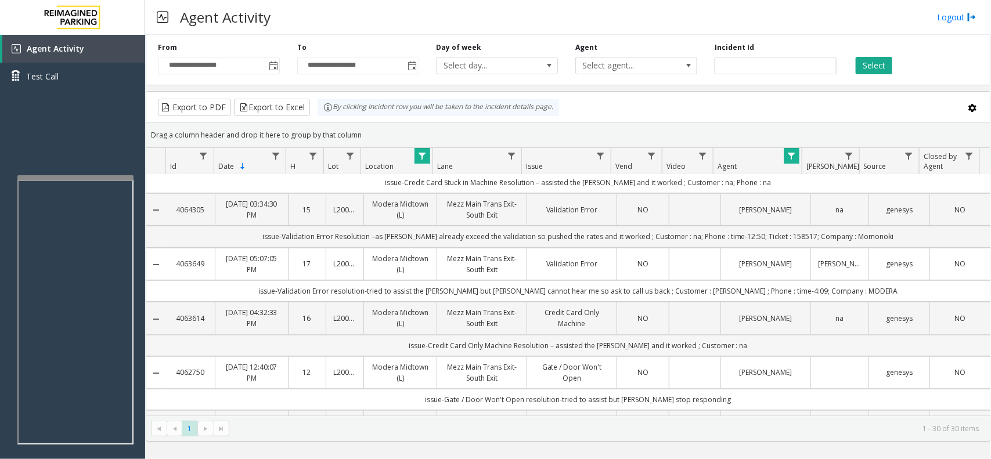
click at [591, 344] on td "issue-Credit Card Only Machine Resolution – assisted the [PERSON_NAME] and it w…" at bounding box center [578, 345] width 825 height 21
drag, startPoint x: 591, startPoint y: 344, endPoint x: 733, endPoint y: 348, distance: 142.3
click at [733, 348] on td "issue-Credit Card Only Machine Resolution – assisted the [PERSON_NAME] and it w…" at bounding box center [578, 345] width 825 height 21
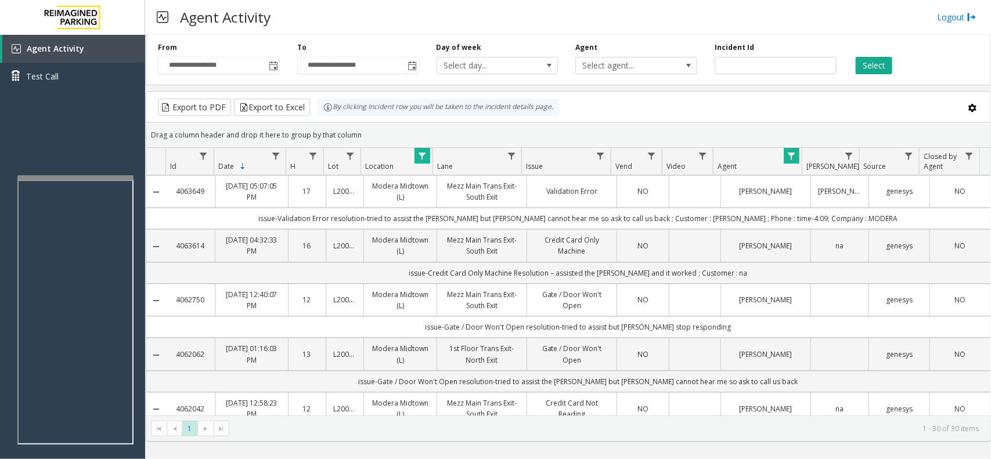
click at [447, 335] on td "issue-Gate / Door Won't Open resolution-tried to assist but [PERSON_NAME] stop …" at bounding box center [578, 326] width 825 height 21
drag, startPoint x: 447, startPoint y: 335, endPoint x: 709, endPoint y: 335, distance: 261.9
click at [709, 335] on td "issue-Gate / Door Won't Open resolution-tried to assist but [PERSON_NAME] stop …" at bounding box center [578, 326] width 825 height 21
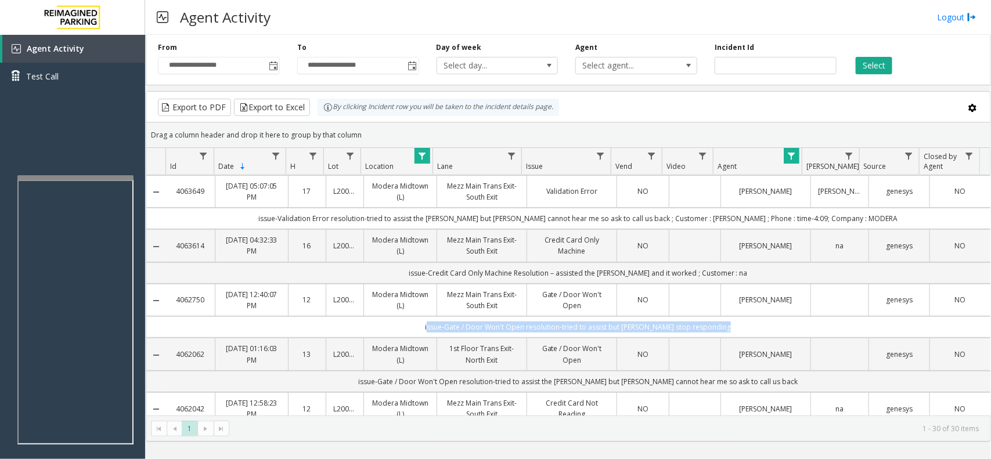
click at [709, 335] on td "issue-Gate / Door Won't Open resolution-tried to assist but [PERSON_NAME] stop …" at bounding box center [578, 326] width 825 height 21
click at [396, 380] on td "issue-Gate / Door Won't Open resolution-tried to assist the [PERSON_NAME] but […" at bounding box center [578, 381] width 825 height 21
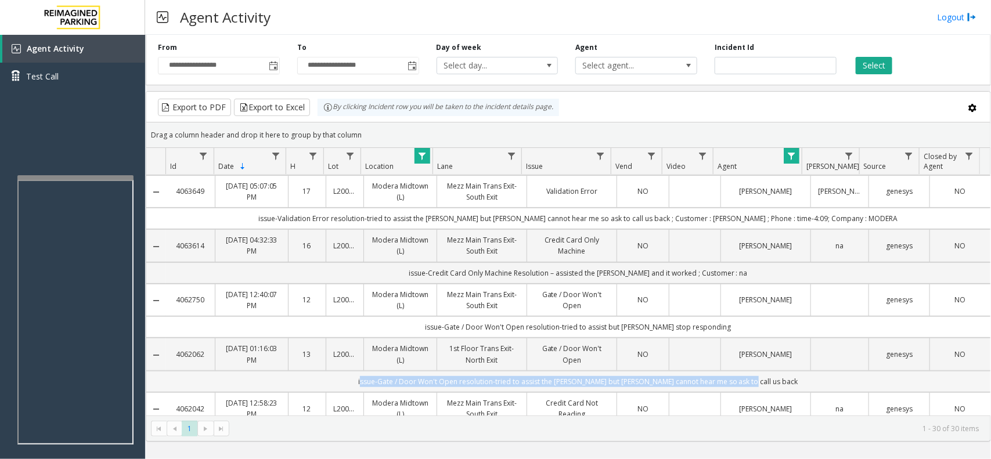
drag, startPoint x: 396, startPoint y: 380, endPoint x: 819, endPoint y: 376, distance: 423.3
click at [819, 376] on td "issue-Gate / Door Won't Open resolution-tried to assist the [PERSON_NAME] but […" at bounding box center [578, 381] width 825 height 21
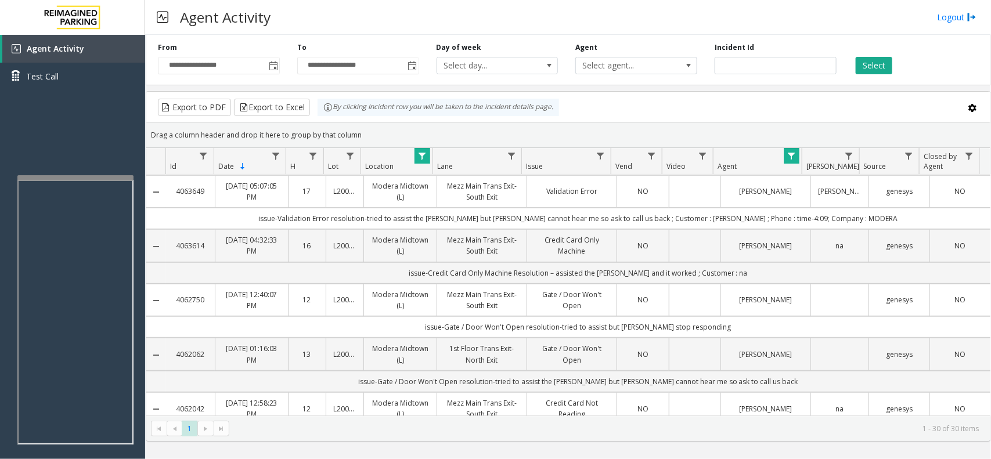
click at [483, 323] on td "issue-Gate / Door Won't Open resolution-tried to assist but [PERSON_NAME] stop …" at bounding box center [578, 326] width 825 height 21
copy link "4062750"
drag, startPoint x: 209, startPoint y: 303, endPoint x: 171, endPoint y: 296, distance: 38.3
click at [171, 296] on td "4062750" at bounding box center [190, 300] width 49 height 33
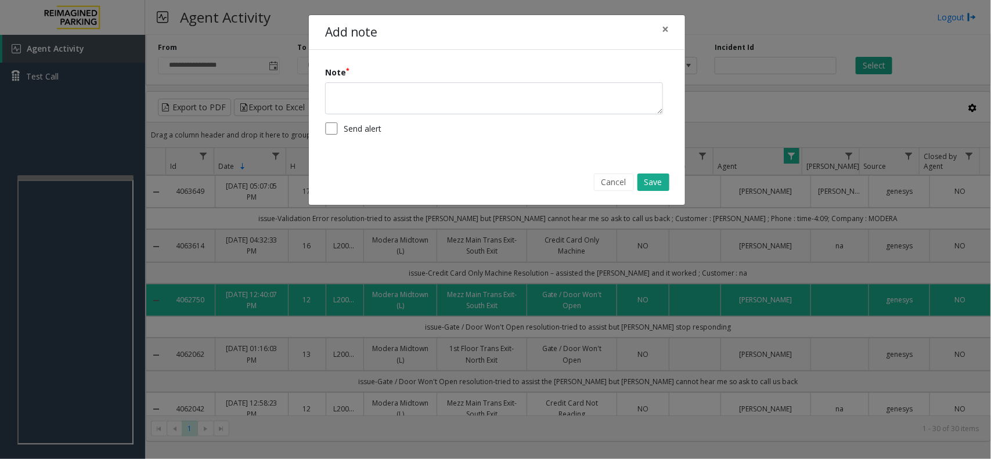
click at [392, 334] on div "Add note × Note Send alert Cancel Save" at bounding box center [495, 229] width 991 height 459
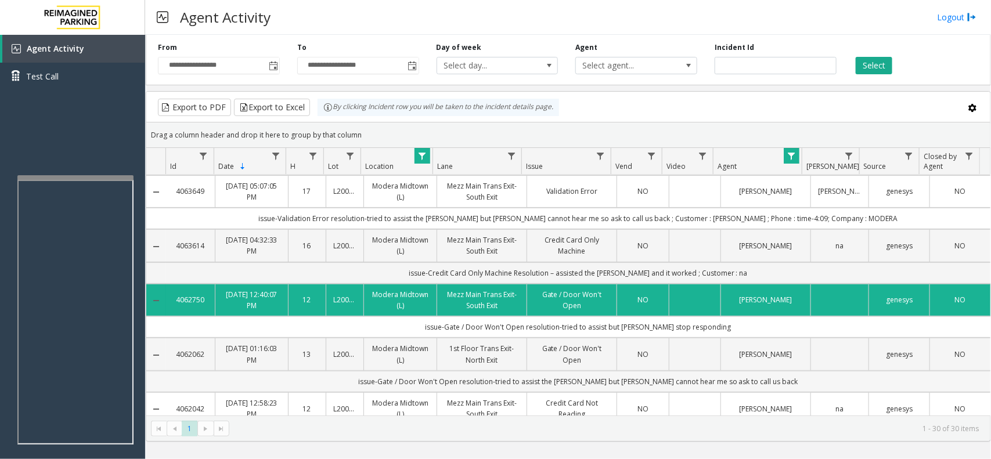
click at [455, 387] on td "issue-Gate / Door Won't Open resolution-tried to assist the [PERSON_NAME] but […" at bounding box center [578, 381] width 825 height 21
drag, startPoint x: 455, startPoint y: 387, endPoint x: 601, endPoint y: 390, distance: 146.4
click at [601, 390] on td "issue-Gate / Door Won't Open resolution-tried to assist the [PERSON_NAME] but […" at bounding box center [578, 381] width 825 height 21
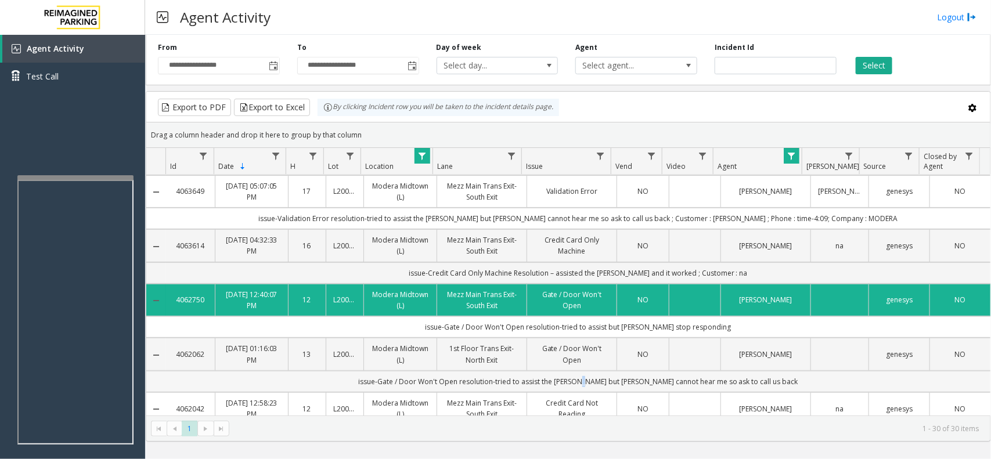
click at [601, 390] on td "issue-Gate / Door Won't Open resolution-tried to assist the [PERSON_NAME] but […" at bounding box center [578, 381] width 825 height 21
copy link "4062062"
drag, startPoint x: 209, startPoint y: 362, endPoint x: 230, endPoint y: 384, distance: 30.4
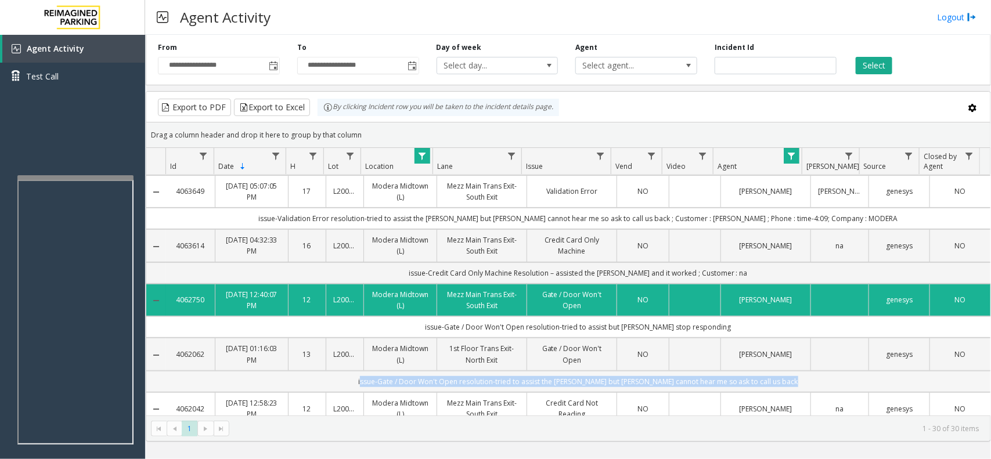
click at [230, 384] on td "issue-Gate / Door Won't Open resolution-tried to assist the [PERSON_NAME] but […" at bounding box center [578, 381] width 825 height 21
click at [541, 384] on td "issue-Gate / Door Won't Open resolution-tried to assist the [PERSON_NAME] but […" at bounding box center [578, 381] width 825 height 21
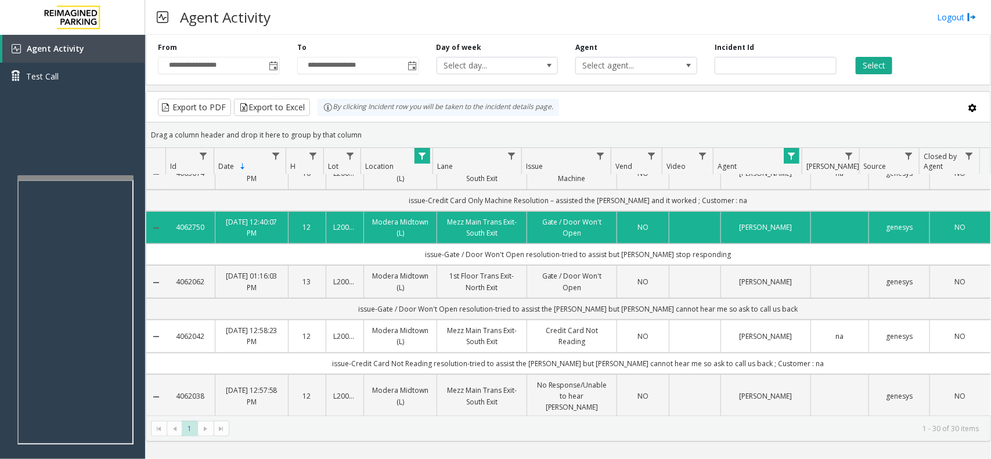
click at [544, 367] on td "issue-Credit Card Not Reading resolution-tried to assist the [PERSON_NAME] but …" at bounding box center [578, 363] width 825 height 21
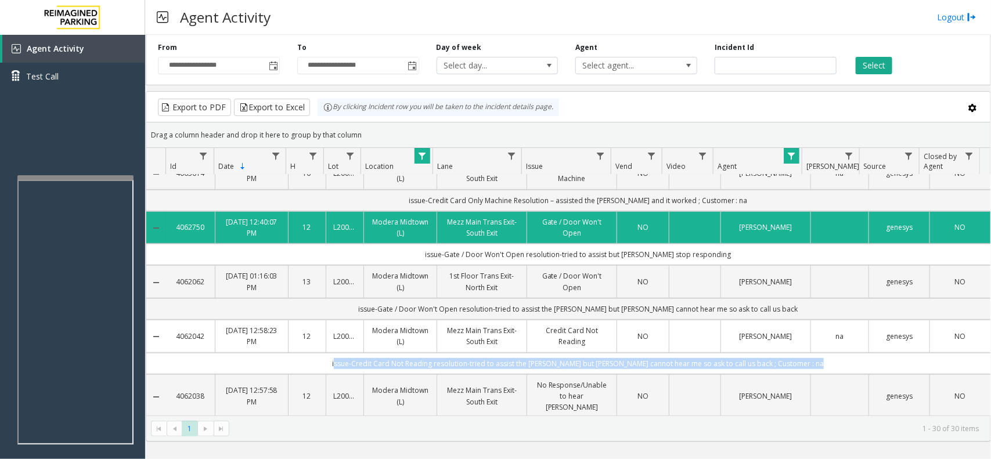
click at [544, 367] on td "issue-Credit Card Not Reading resolution-tried to assist the [PERSON_NAME] but …" at bounding box center [578, 363] width 825 height 21
click at [532, 366] on td "issue-Credit Card Not Reading resolution-tried to assist the [PERSON_NAME] but …" at bounding box center [578, 363] width 825 height 21
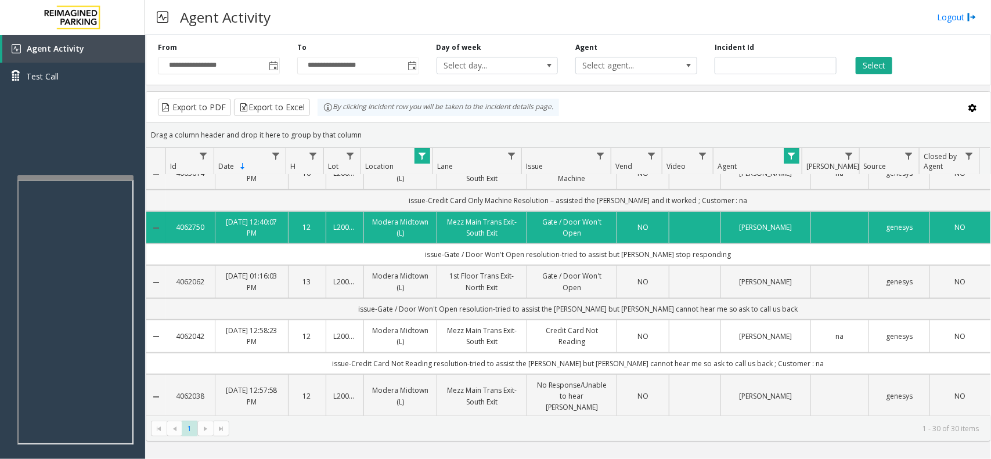
copy link "4062042"
drag, startPoint x: 210, startPoint y: 341, endPoint x: 177, endPoint y: 344, distance: 33.2
click at [177, 344] on td "4062042" at bounding box center [190, 336] width 49 height 33
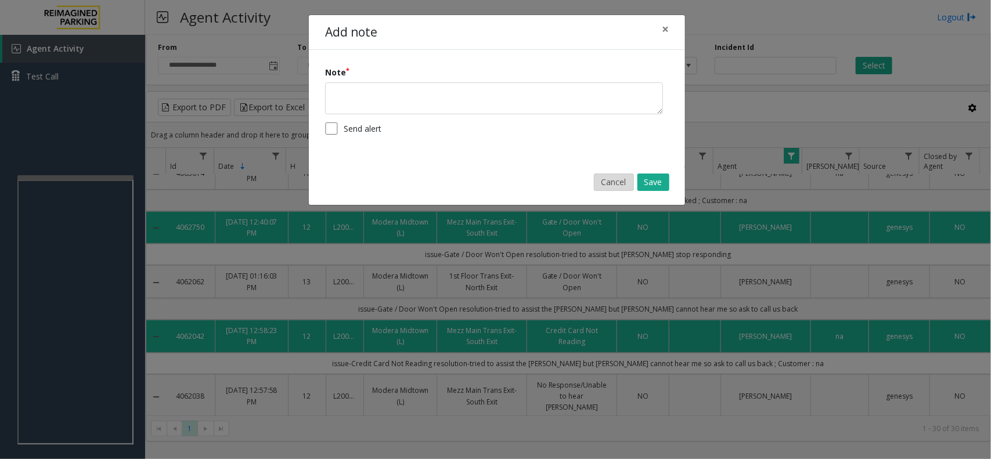
click at [614, 186] on button "Cancel" at bounding box center [614, 182] width 40 height 17
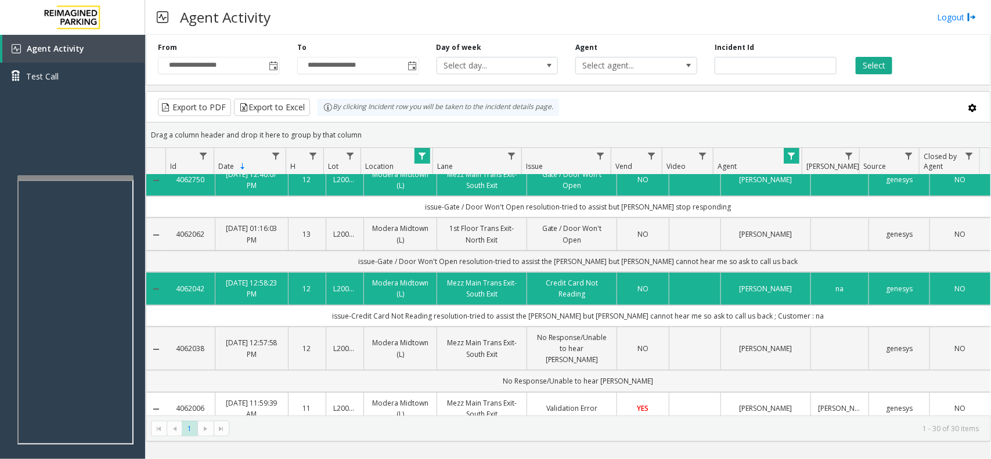
scroll to position [362, 0]
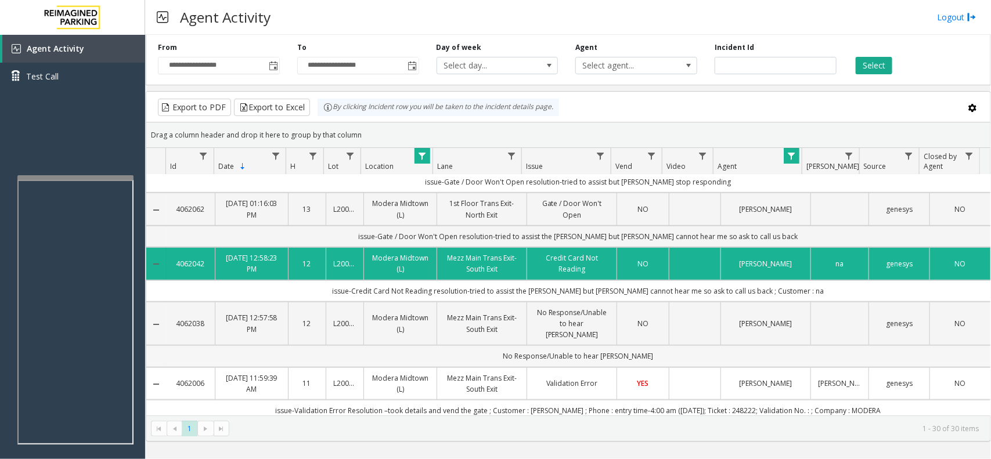
click at [433, 351] on td "No Response/Unable to hear [PERSON_NAME]" at bounding box center [578, 356] width 825 height 21
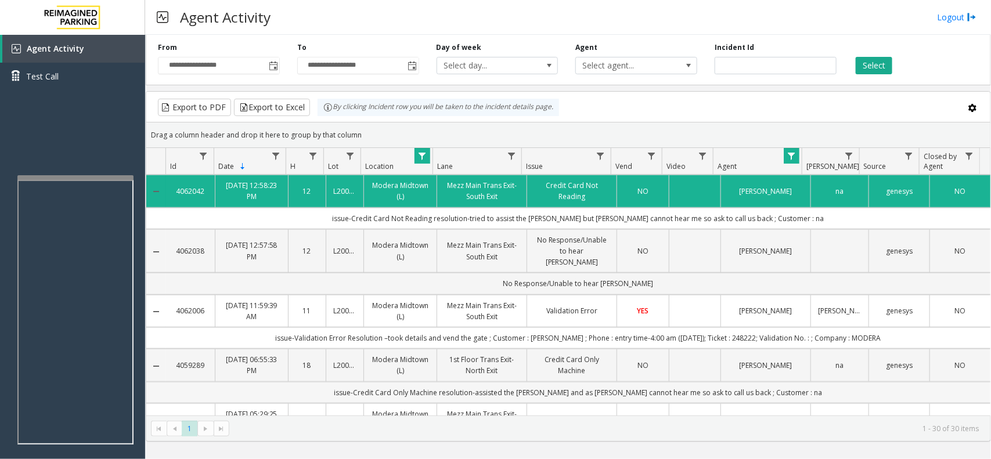
click at [485, 382] on td "issue-Credit Card Only Machine resolution-assisted the [PERSON_NAME] and as [PE…" at bounding box center [578, 392] width 825 height 21
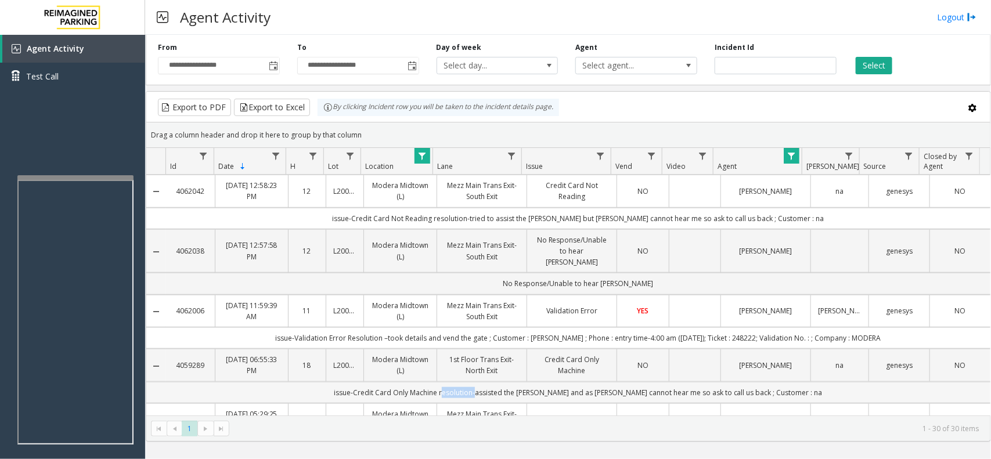
click at [485, 382] on td "issue-Credit Card Only Machine resolution-assisted the [PERSON_NAME] and as [PE…" at bounding box center [578, 392] width 825 height 21
drag, startPoint x: 485, startPoint y: 379, endPoint x: 496, endPoint y: 379, distance: 11.6
click at [492, 382] on td "issue-Credit Card Only Machine resolution-assisted the [PERSON_NAME] and as [PE…" at bounding box center [578, 392] width 825 height 21
click at [530, 382] on td "issue-Credit Card Only Machine resolution-assisted the [PERSON_NAME] and as [PE…" at bounding box center [578, 392] width 825 height 21
drag, startPoint x: 213, startPoint y: 361, endPoint x: 164, endPoint y: 363, distance: 48.3
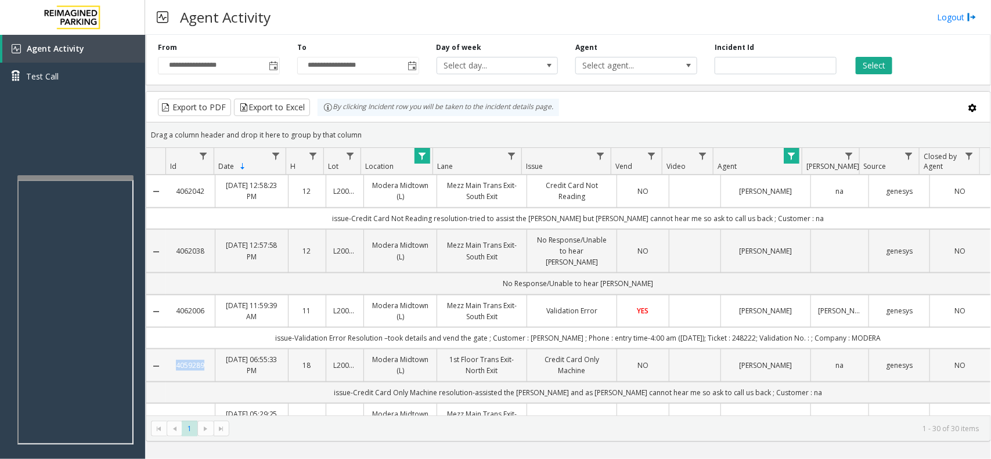
click at [164, 363] on tr "4059289 [DATE] 06:55:33 PM 18 L20000500 [GEOGRAPHIC_DATA] (L) 1st Floor Trans E…" at bounding box center [568, 365] width 844 height 33
click at [274, 375] on td "[DATE] 06:55:33 PM" at bounding box center [251, 365] width 73 height 33
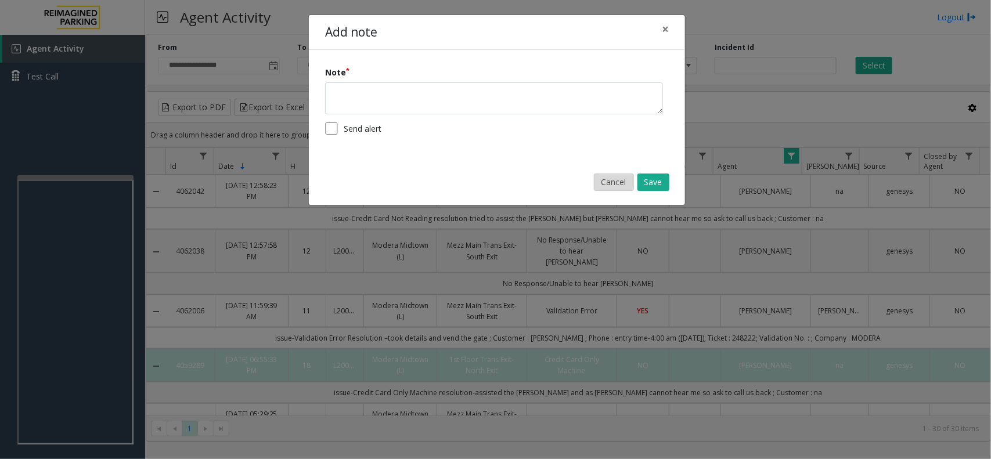
click at [628, 185] on button "Cancel" at bounding box center [614, 182] width 40 height 17
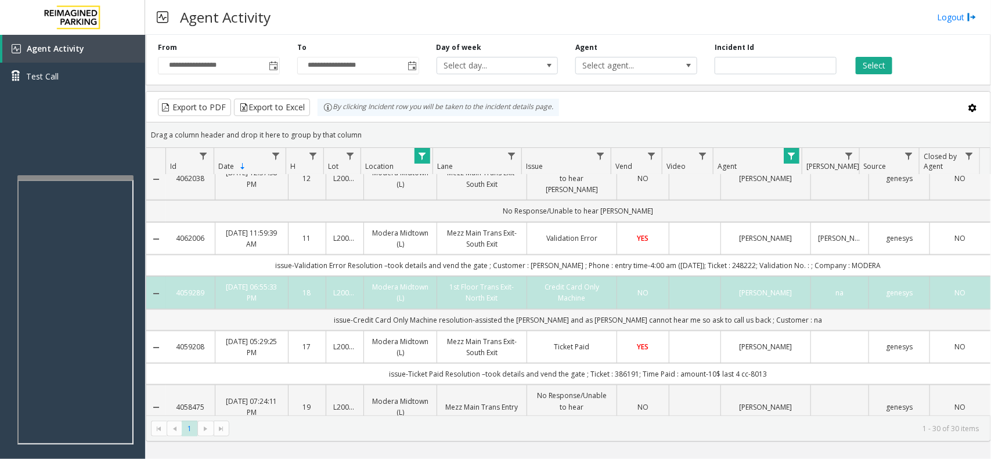
scroll to position [580, 0]
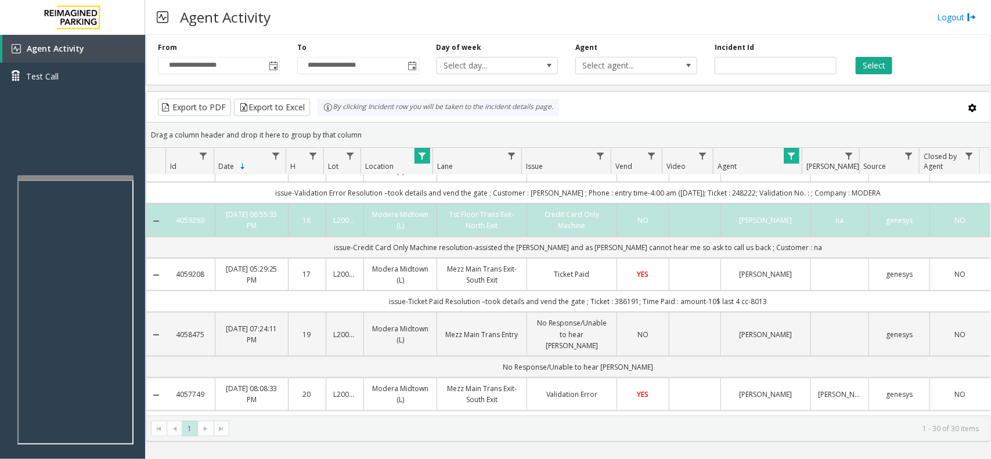
click at [430, 303] on td "issue-Ticket Paid Resolution –took details and vend the gate ; Ticket : 386191;…" at bounding box center [578, 301] width 825 height 21
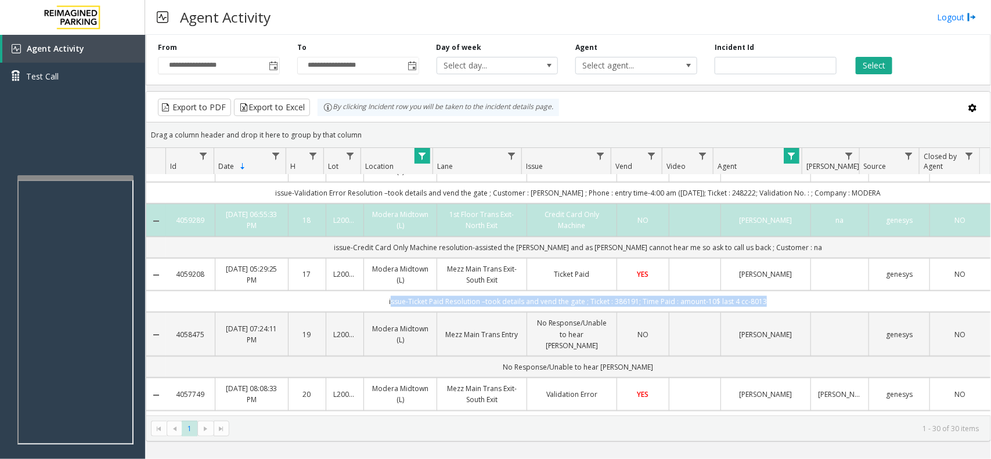
click at [430, 303] on td "issue-Ticket Paid Resolution –took details and vend the gate ; Ticket : 386191;…" at bounding box center [578, 301] width 825 height 21
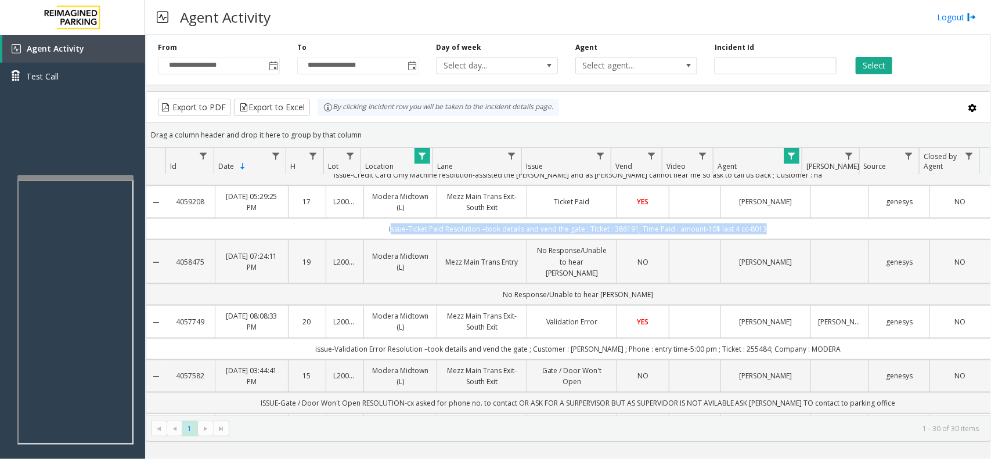
scroll to position [725, 0]
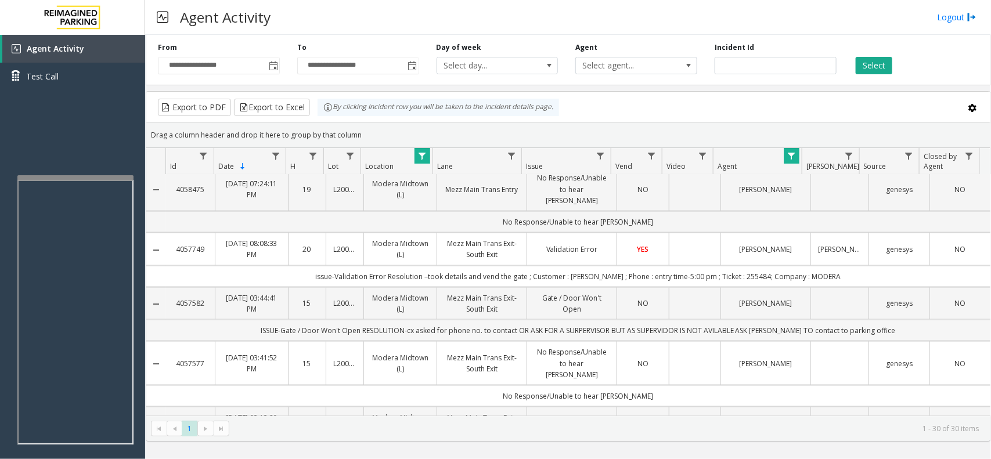
click at [504, 320] on td "ISSUE-Gate / Door Won't Open RESOLUTION-cx asked for phone no. to contact OR AS…" at bounding box center [578, 330] width 825 height 21
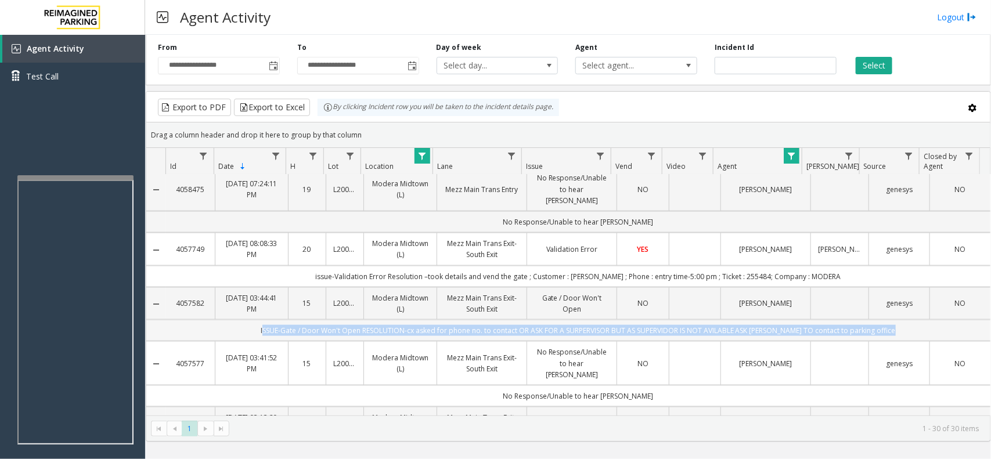
drag, startPoint x: 504, startPoint y: 312, endPoint x: 579, endPoint y: 314, distance: 74.9
click at [579, 320] on td "ISSUE-Gate / Door Won't Open RESOLUTION-cx asked for phone no. to contact OR AS…" at bounding box center [578, 330] width 825 height 21
drag, startPoint x: 579, startPoint y: 314, endPoint x: 872, endPoint y: 314, distance: 292.7
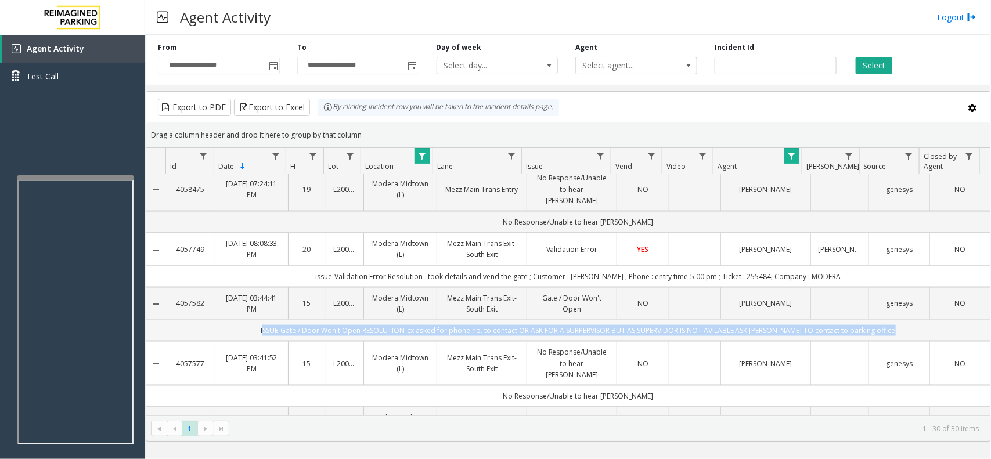
click at [872, 320] on td "ISSUE-Gate / Door Won't Open RESOLUTION-cx asked for phone no. to contact OR AS…" at bounding box center [578, 330] width 825 height 21
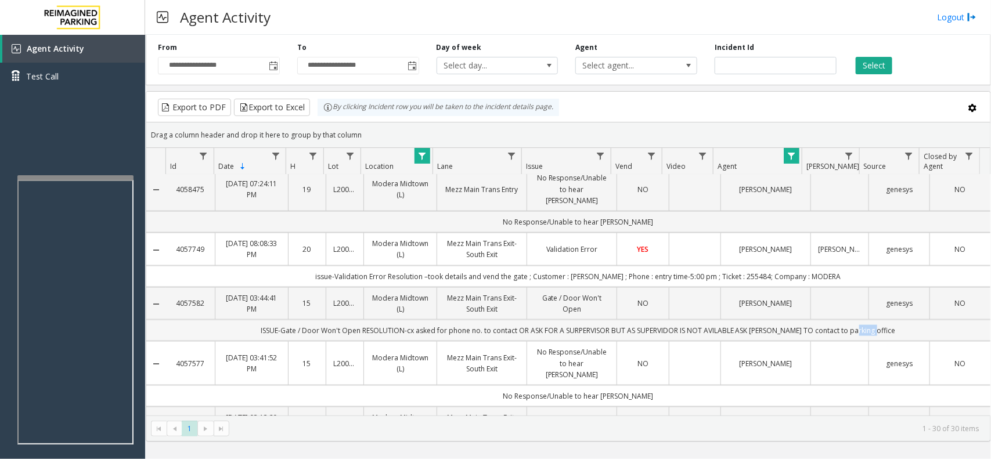
click at [872, 320] on td "ISSUE-Gate / Door Won't Open RESOLUTION-cx asked for phone no. to contact OR AS…" at bounding box center [578, 330] width 825 height 21
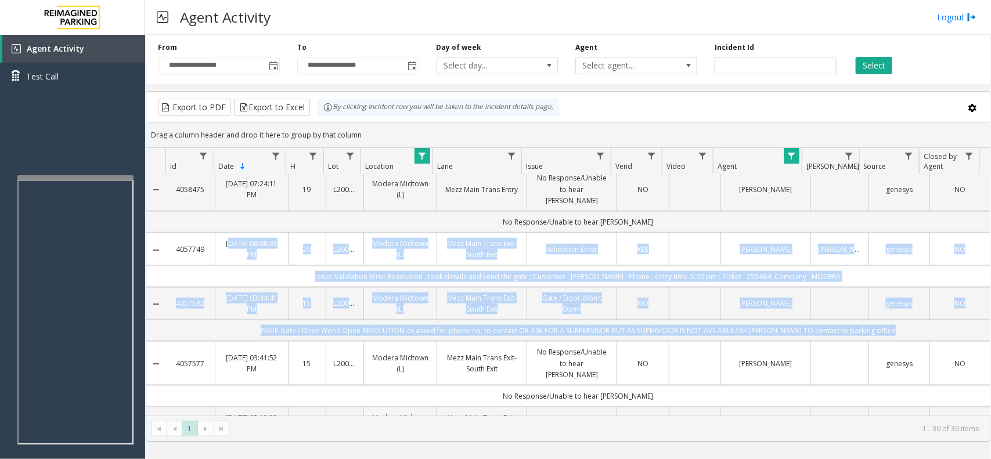
drag, startPoint x: 872, startPoint y: 314, endPoint x: 282, endPoint y: 250, distance: 593.4
click at [282, 250] on tbody "4069878 [DATE] 04:18:26 PM 16 L20000500 Modera Midtown (L) Mezz Main Trans Exit…" at bounding box center [568, 309] width 844 height 1719
click at [282, 250] on td "[DATE] 08:08:33 PM" at bounding box center [251, 249] width 73 height 33
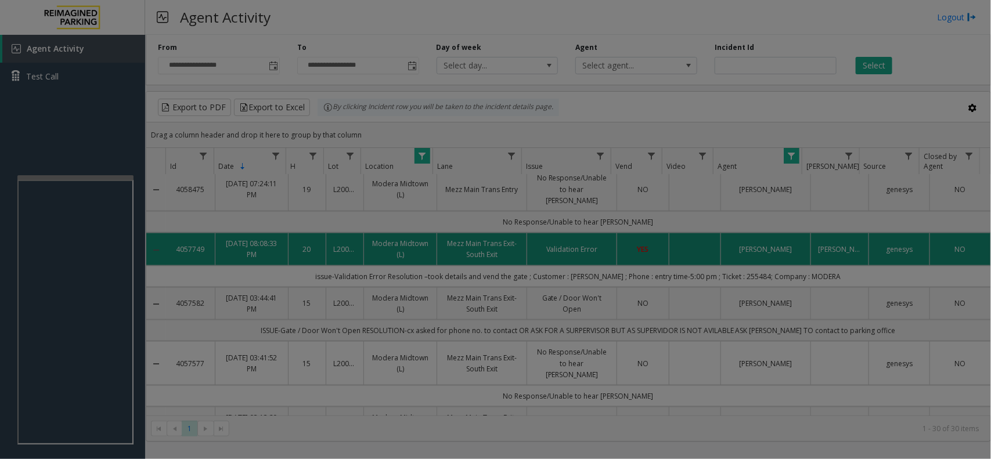
click at [282, 250] on body "**********" at bounding box center [495, 229] width 991 height 459
click at [282, 250] on div "Add note × Note Send alert Cancel Save" at bounding box center [495, 229] width 991 height 459
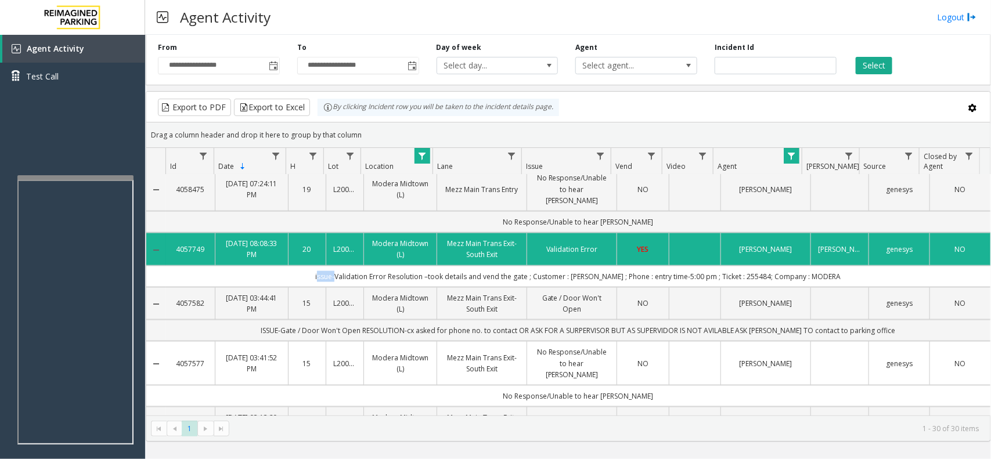
click at [329, 266] on td "issue-Validation Error Resolution –took details and vend the gate ; Customer : …" at bounding box center [578, 276] width 825 height 21
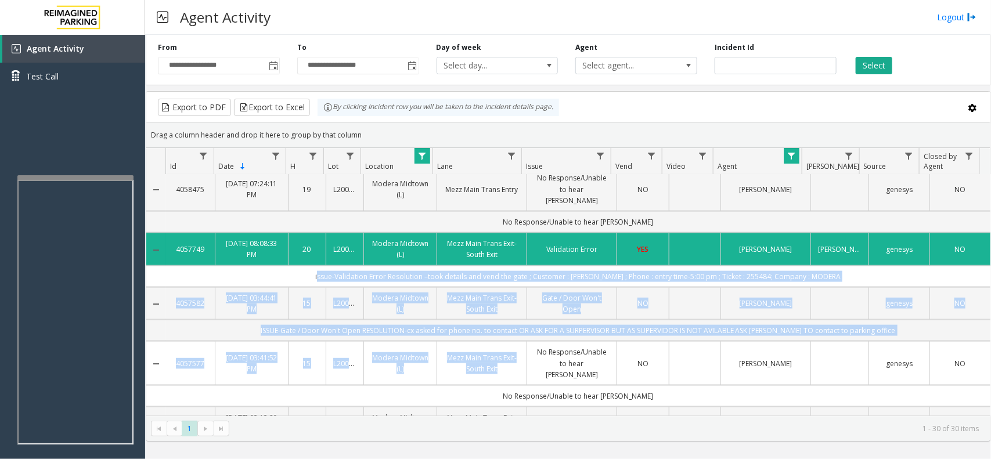
drag, startPoint x: 329, startPoint y: 257, endPoint x: 516, endPoint y: 334, distance: 202.1
click at [516, 334] on tbody "4069878 [DATE] 04:18:26 PM 16 L20000500 Modera Midtown (L) Mezz Main Trans Exit…" at bounding box center [568, 309] width 844 height 1719
click at [516, 341] on td "Mezz Main Trans Exit- South Exit" at bounding box center [482, 363] width 90 height 44
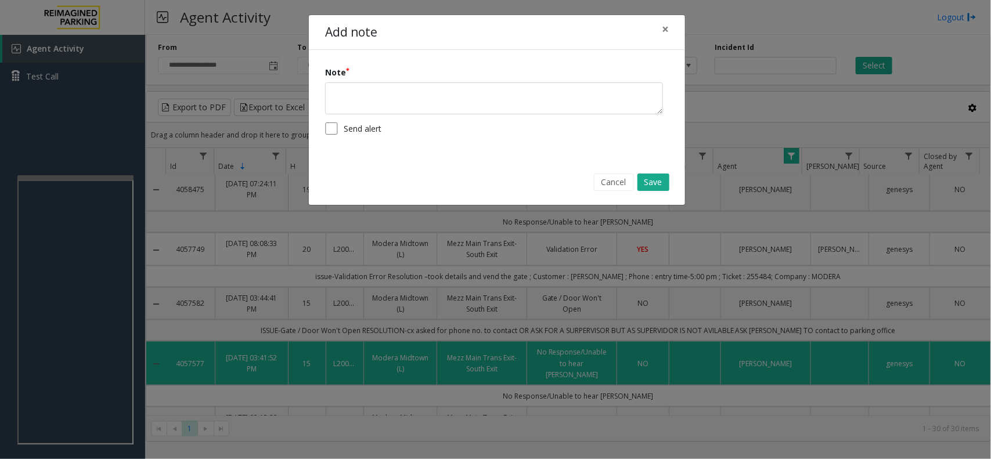
click at [513, 347] on div "Add note × Note Send alert Cancel Save" at bounding box center [495, 229] width 991 height 459
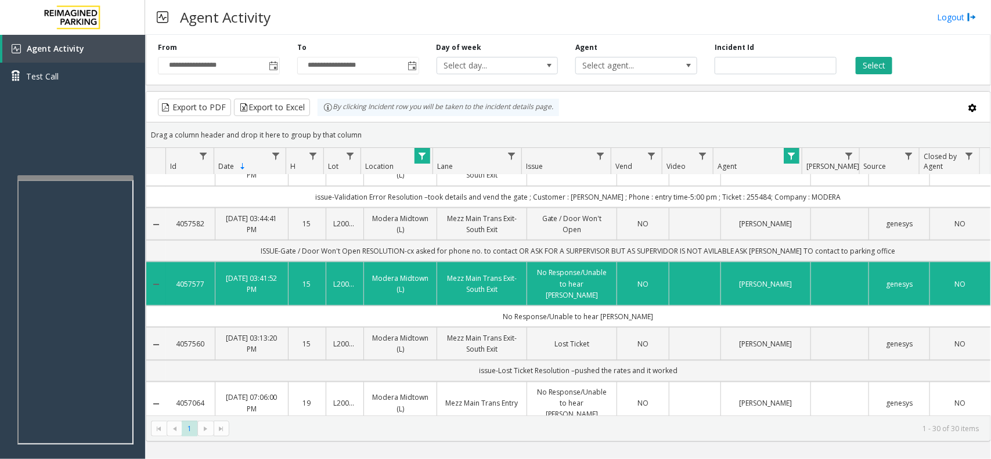
scroll to position [870, 0]
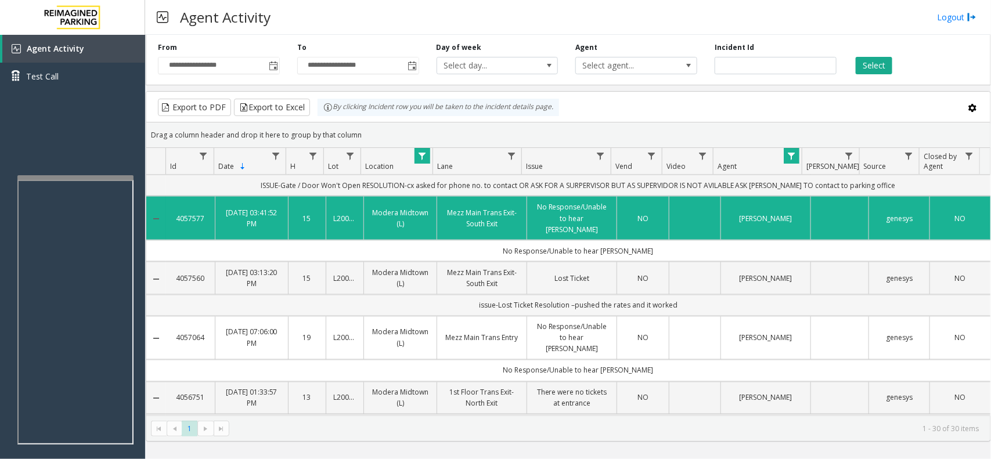
click at [498, 295] on td "issue-Lost Ticket Resolution –pushed the rates and it worked" at bounding box center [578, 305] width 825 height 21
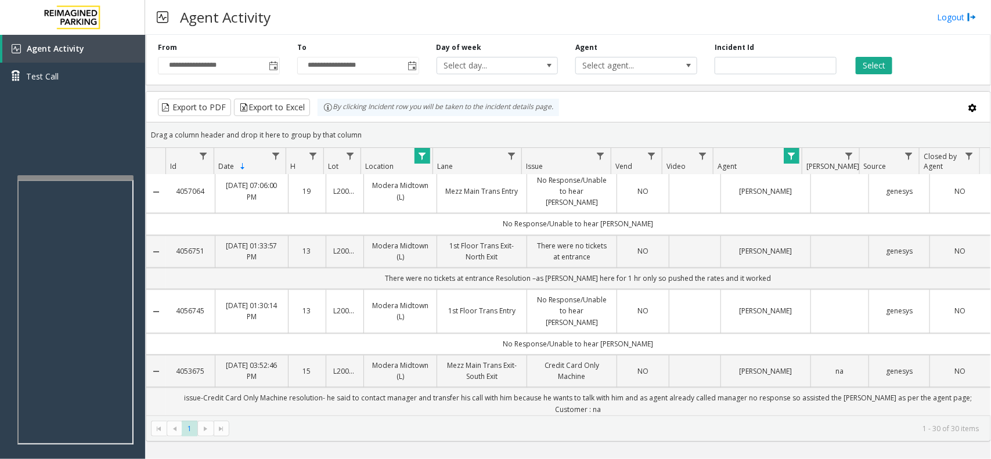
scroll to position [1015, 0]
click at [528, 269] on td "There were no tickets at entrance Resolution –as [PERSON_NAME] here for 1 hr on…" at bounding box center [578, 279] width 825 height 21
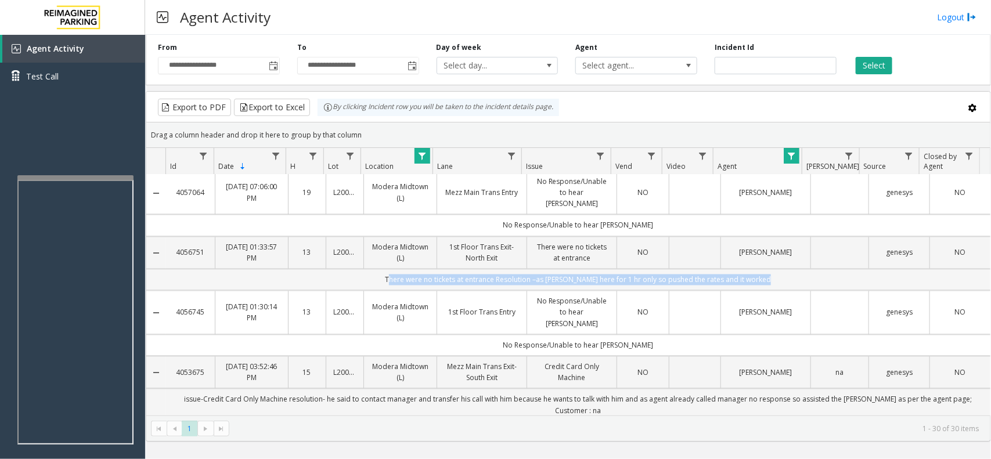
drag, startPoint x: 528, startPoint y: 251, endPoint x: 665, endPoint y: 250, distance: 137.0
click at [665, 269] on td "There were no tickets at entrance Resolution –as [PERSON_NAME] here for 1 hr on…" at bounding box center [578, 279] width 825 height 21
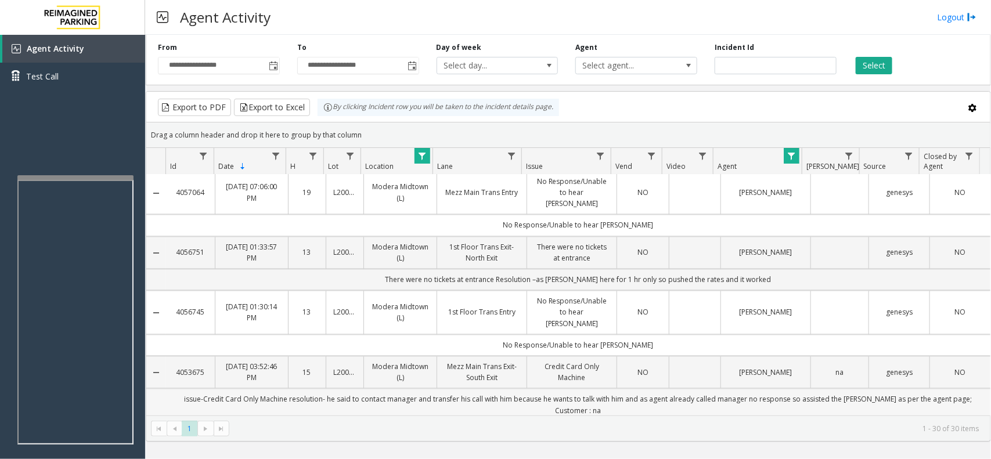
click at [285, 389] on td "issue-Credit Card Only Machine resolution- he said to contact manager and trans…" at bounding box center [578, 405] width 825 height 33
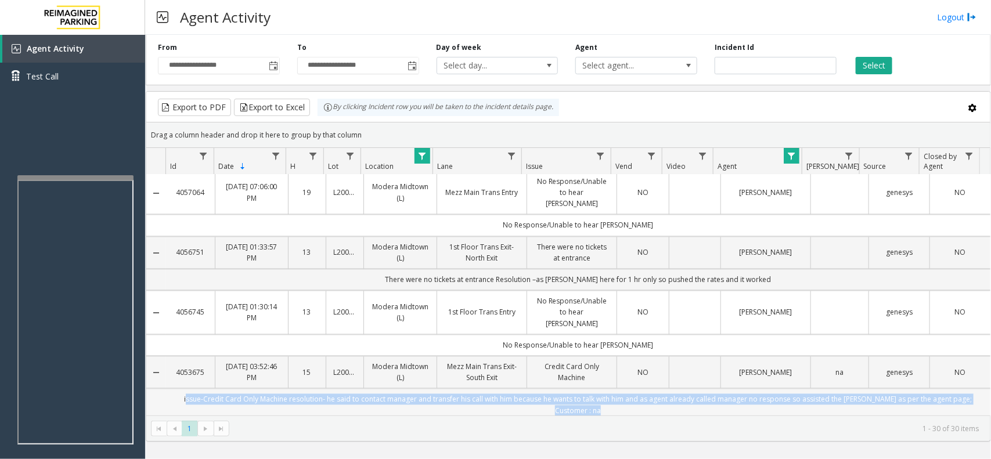
drag, startPoint x: 285, startPoint y: 360, endPoint x: 499, endPoint y: 361, distance: 214.3
click at [499, 389] on td "issue-Credit Card Only Machine resolution- he said to contact manager and trans…" at bounding box center [578, 405] width 825 height 33
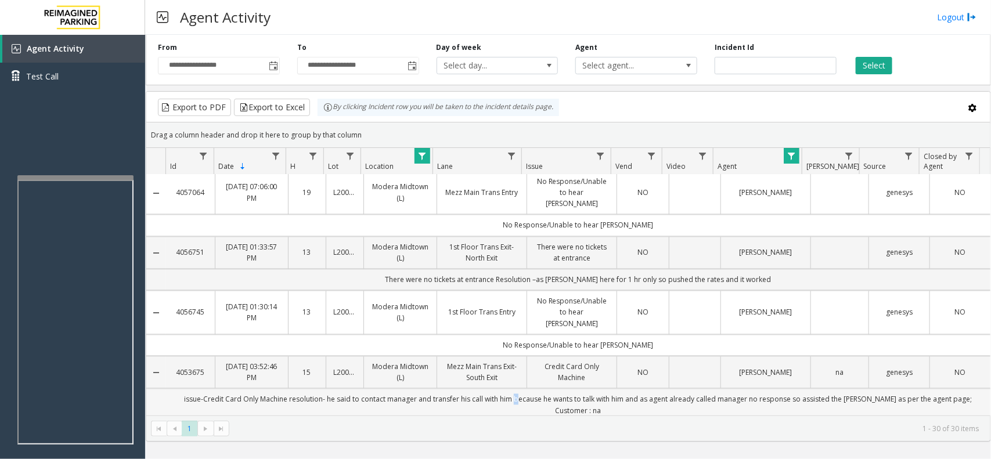
click at [499, 389] on td "issue-Credit Card Only Machine resolution- he said to contact manager and trans…" at bounding box center [578, 405] width 825 height 33
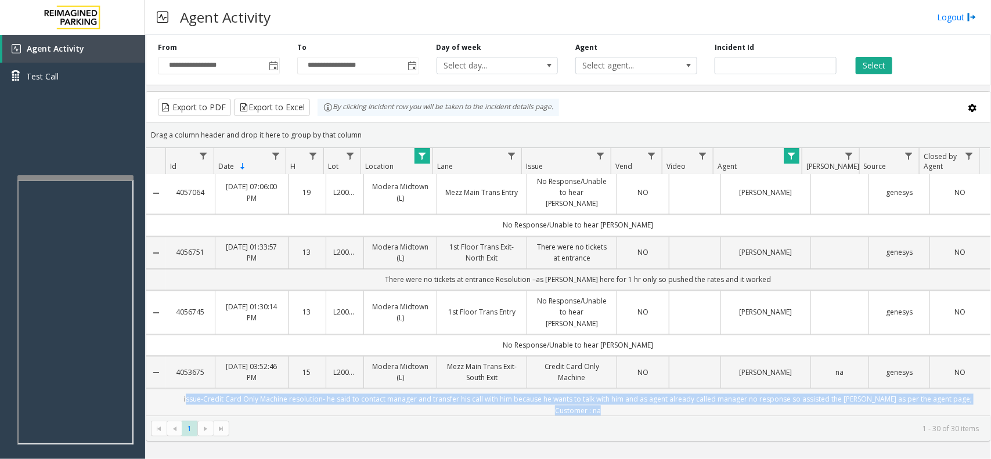
drag, startPoint x: 499, startPoint y: 361, endPoint x: 754, endPoint y: 353, distance: 254.4
click at [754, 389] on td "issue-Credit Card Only Machine resolution- he said to contact manager and trans…" at bounding box center [578, 405] width 825 height 33
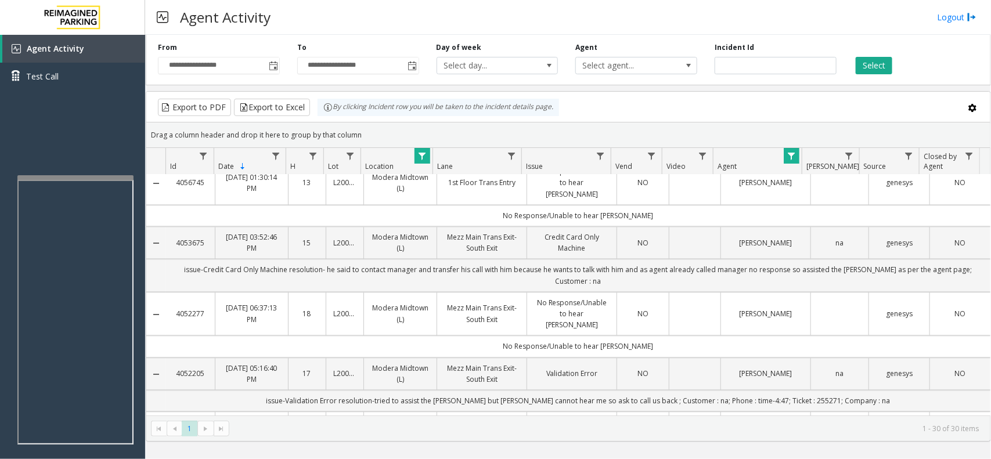
scroll to position [1160, 0]
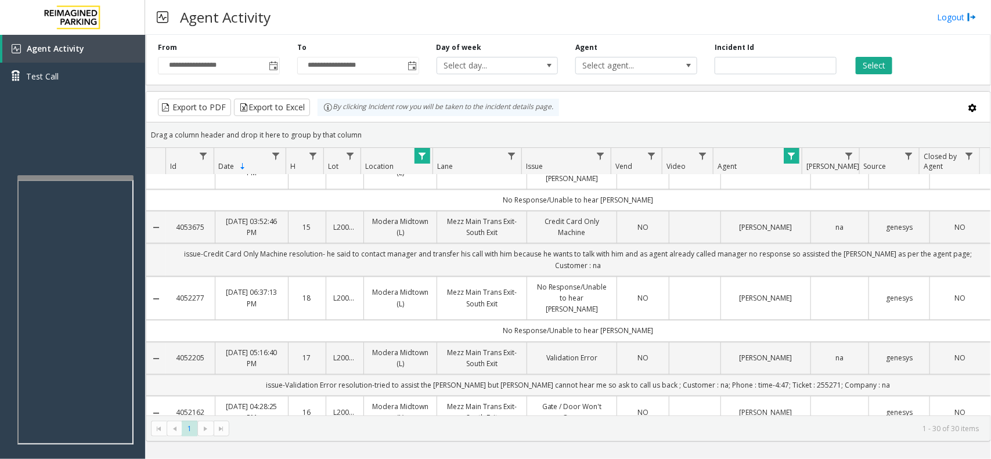
click at [295, 375] on td "issue-Validation Error resolution-tried to assist the [PERSON_NAME] but [PERSON…" at bounding box center [578, 385] width 825 height 21
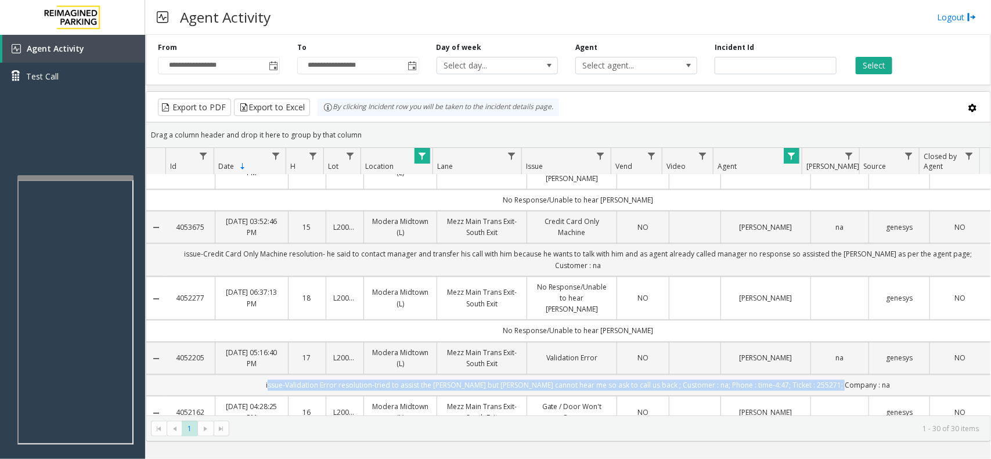
drag, startPoint x: 295, startPoint y: 322, endPoint x: 872, endPoint y: 316, distance: 577.2
click at [872, 375] on td "issue-Validation Error resolution-tried to assist the [PERSON_NAME] but [PERSON…" at bounding box center [578, 385] width 825 height 21
drag, startPoint x: 872, startPoint y: 316, endPoint x: 344, endPoint y: 327, distance: 528.5
click at [344, 375] on td "issue-Validation Error resolution-tried to assist the [PERSON_NAME] but [PERSON…" at bounding box center [578, 385] width 825 height 21
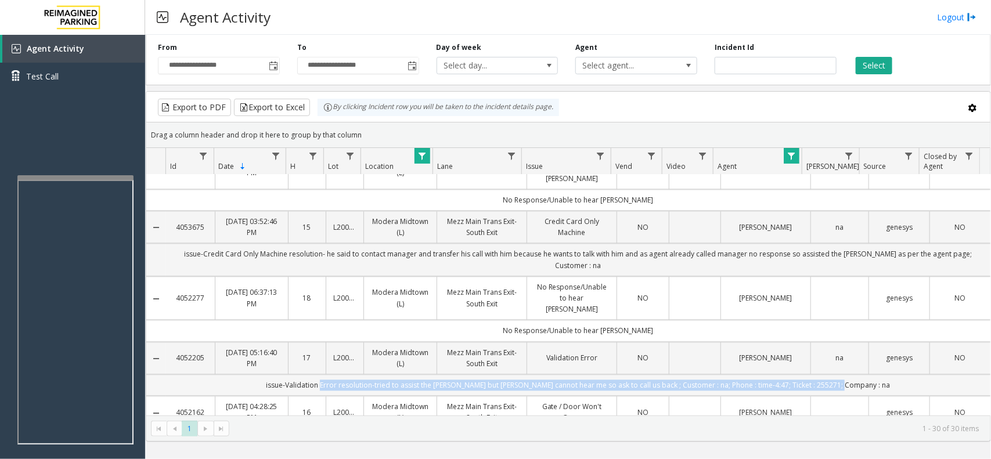
click at [344, 375] on td "issue-Validation Error resolution-tried to assist the [PERSON_NAME] but [PERSON…" at bounding box center [578, 385] width 825 height 21
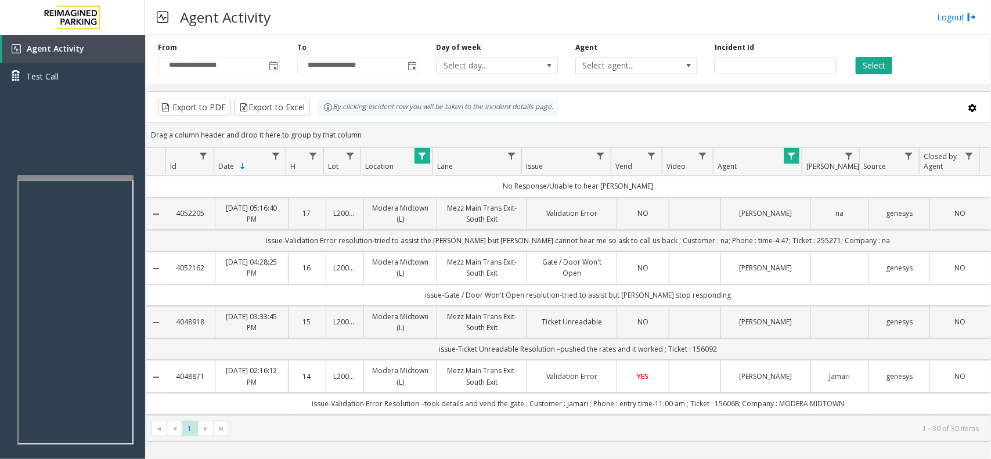
scroll to position [1378, 0]
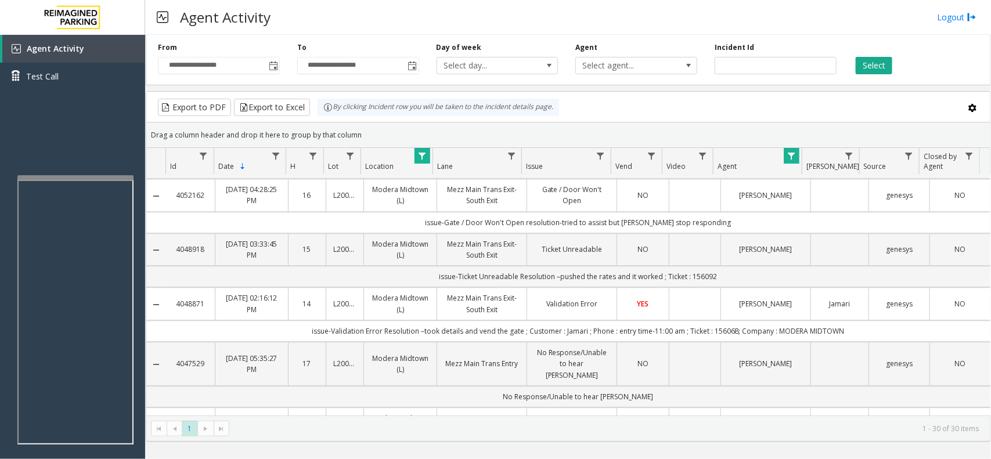
click at [314, 321] on td "issue-Validation Error Resolution –took details and vend the gate ; Customer : …" at bounding box center [578, 331] width 825 height 21
drag, startPoint x: 314, startPoint y: 268, endPoint x: 876, endPoint y: 263, distance: 562.1
click at [876, 321] on td "issue-Validation Error Resolution –took details and vend the gate ; Customer : …" at bounding box center [578, 331] width 825 height 21
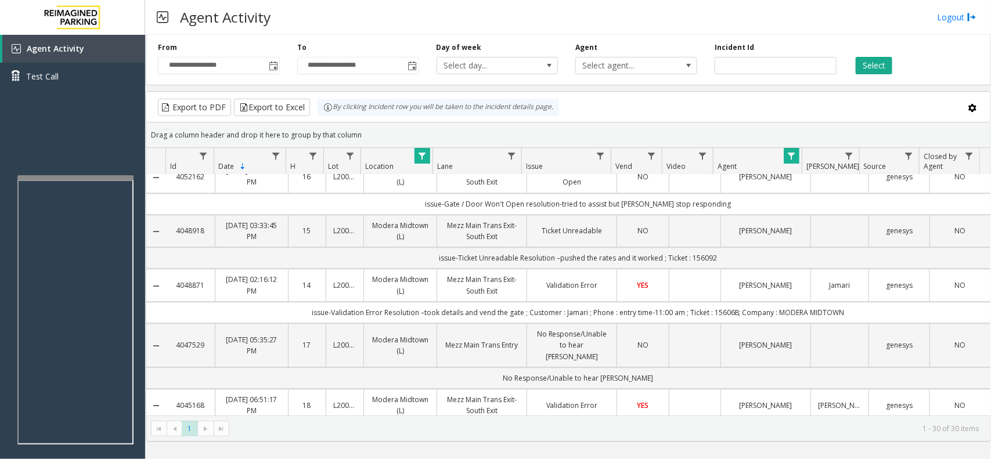
scroll to position [1405, 0]
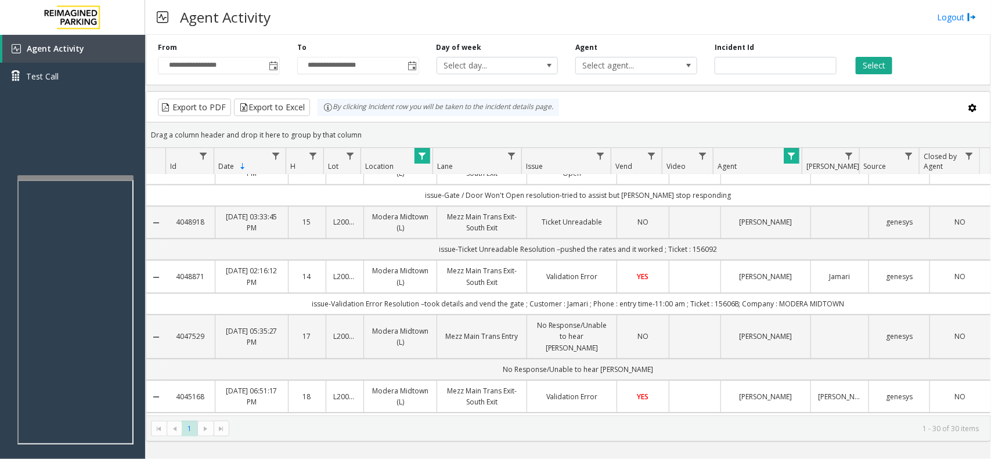
click at [777, 413] on td "issue-Validation Error Resolution –took details and vend the gate ; Customer : …" at bounding box center [578, 423] width 825 height 21
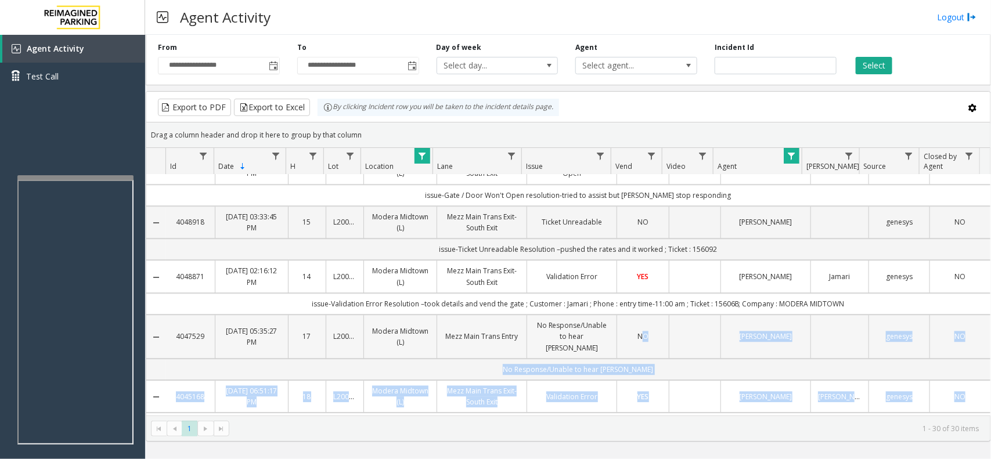
drag, startPoint x: 777, startPoint y: 347, endPoint x: 628, endPoint y: 279, distance: 163.4
click at [628, 315] on td "NO" at bounding box center [643, 337] width 52 height 44
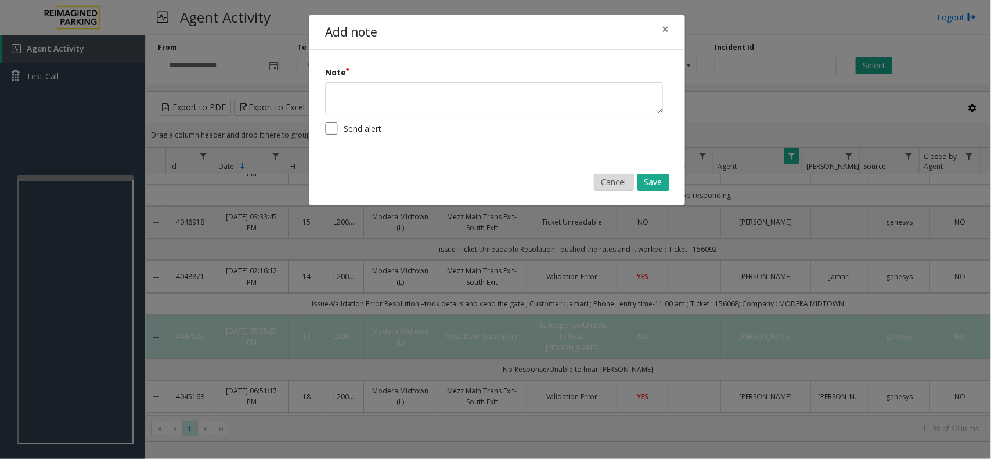
click at [614, 188] on button "Cancel" at bounding box center [614, 182] width 40 height 17
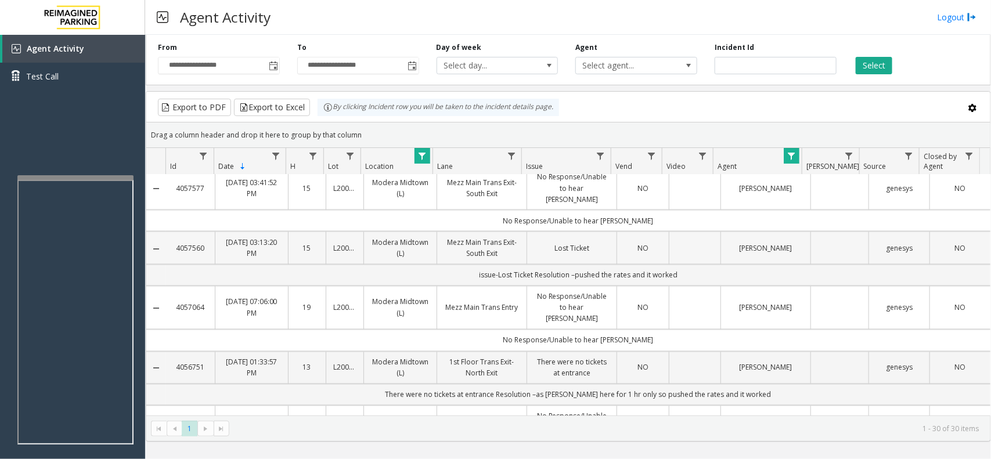
scroll to position [897, 0]
click at [421, 163] on link "Data table" at bounding box center [423, 156] width 16 height 16
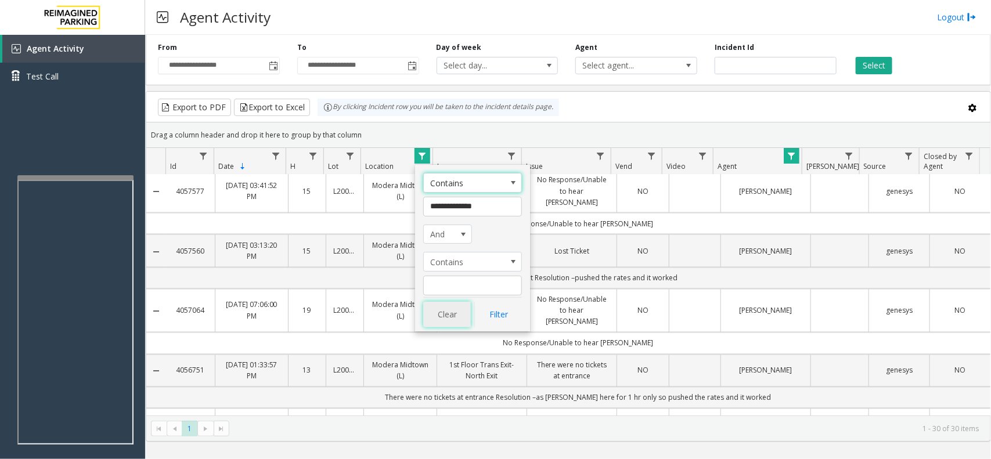
click at [448, 311] on button "Clear" at bounding box center [447, 315] width 48 height 26
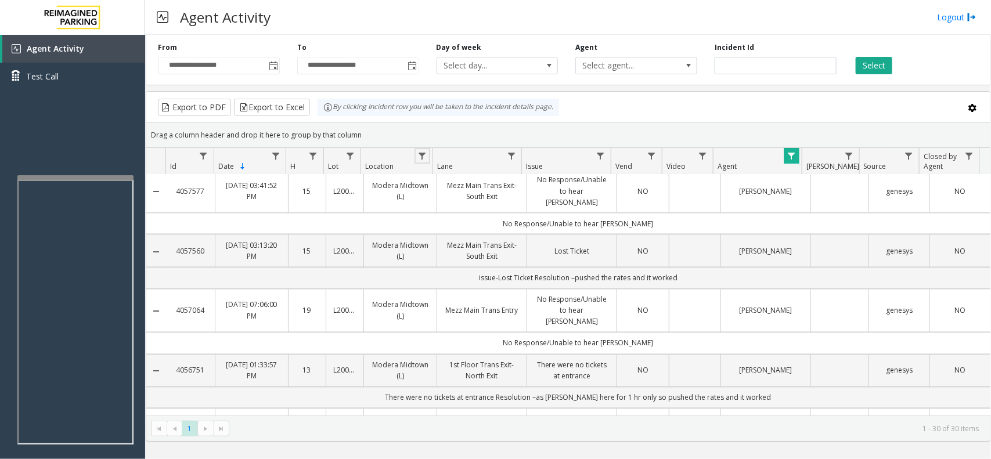
click at [787, 153] on span "Data table" at bounding box center [791, 156] width 9 height 9
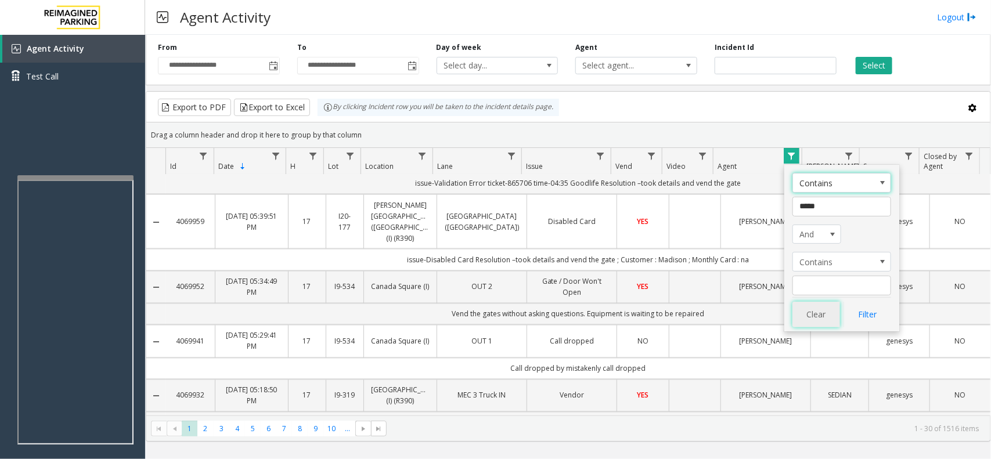
click at [810, 328] on button "Clear" at bounding box center [817, 315] width 48 height 26
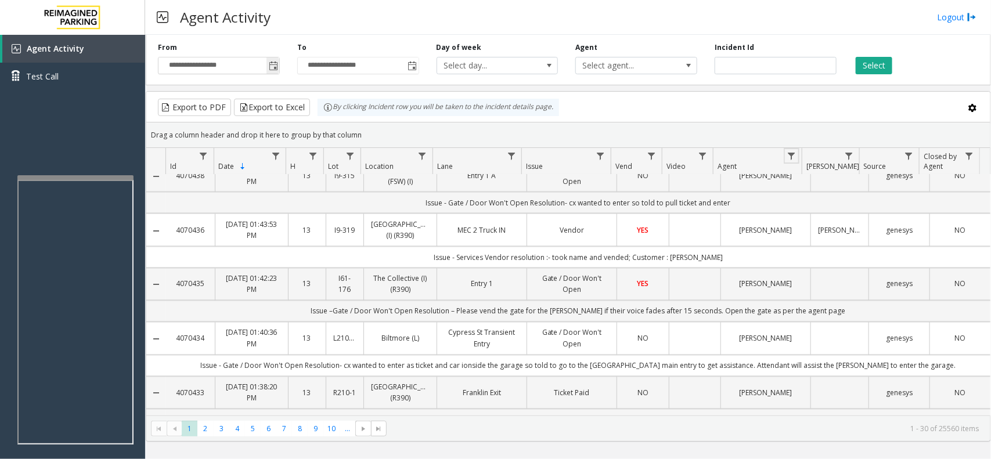
click at [271, 69] on span "Toggle popup" at bounding box center [273, 66] width 9 height 9
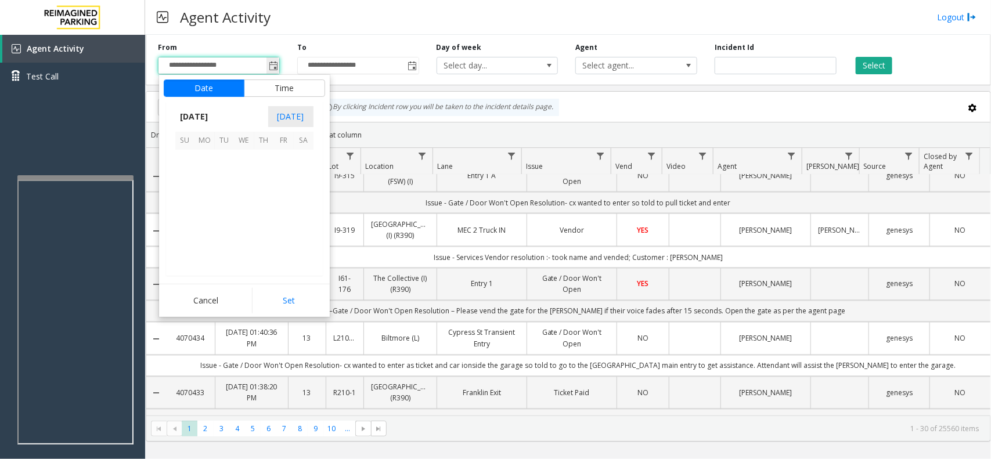
scroll to position [208312, 0]
click at [214, 121] on span "[DATE]" at bounding box center [194, 116] width 38 height 17
click at [195, 193] on span "Sep" at bounding box center [189, 198] width 28 height 28
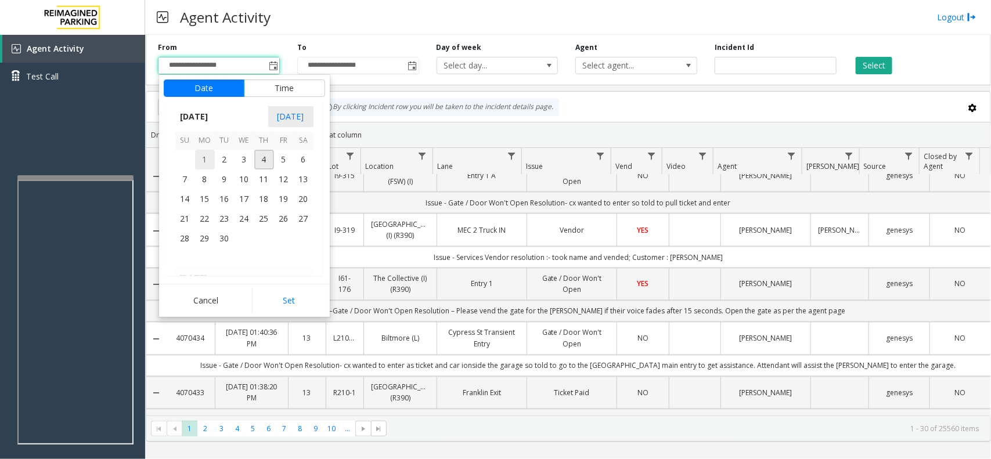
click at [207, 163] on span "1" at bounding box center [205, 160] width 20 height 20
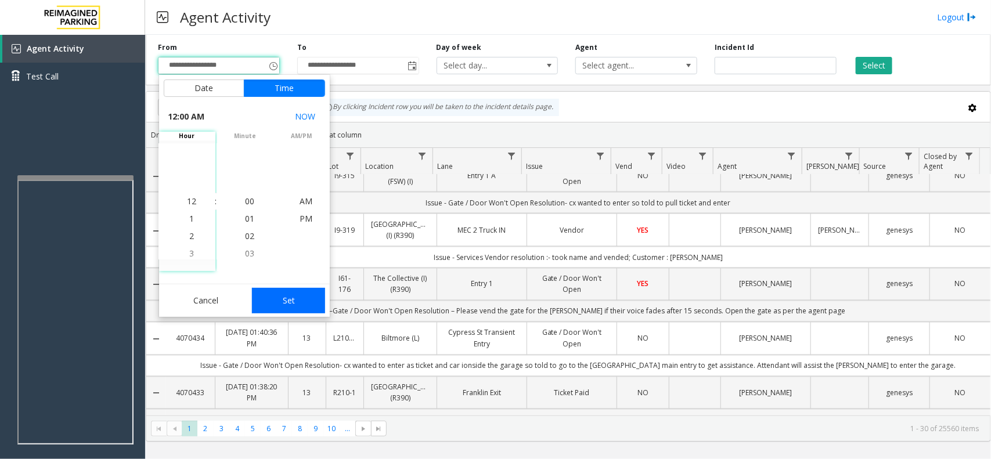
click at [298, 297] on button "Set" at bounding box center [288, 301] width 73 height 26
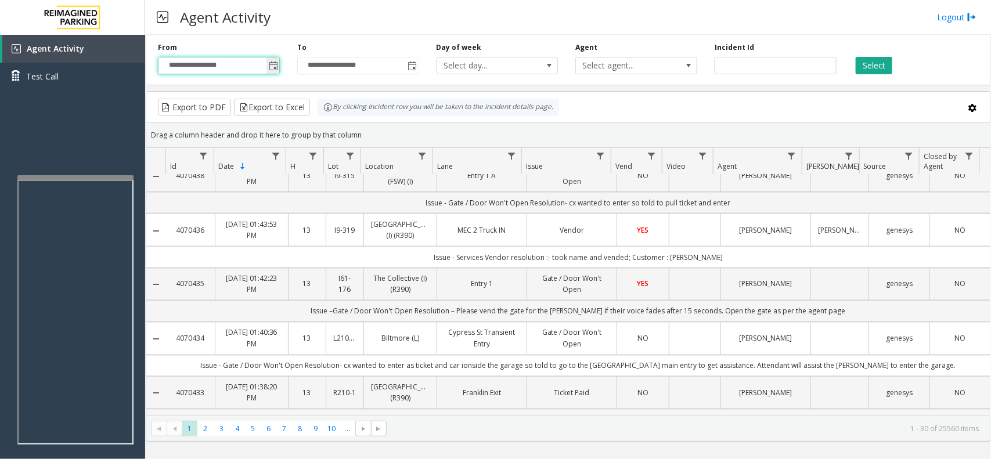
click at [272, 70] on span "Toggle popup" at bounding box center [273, 66] width 9 height 9
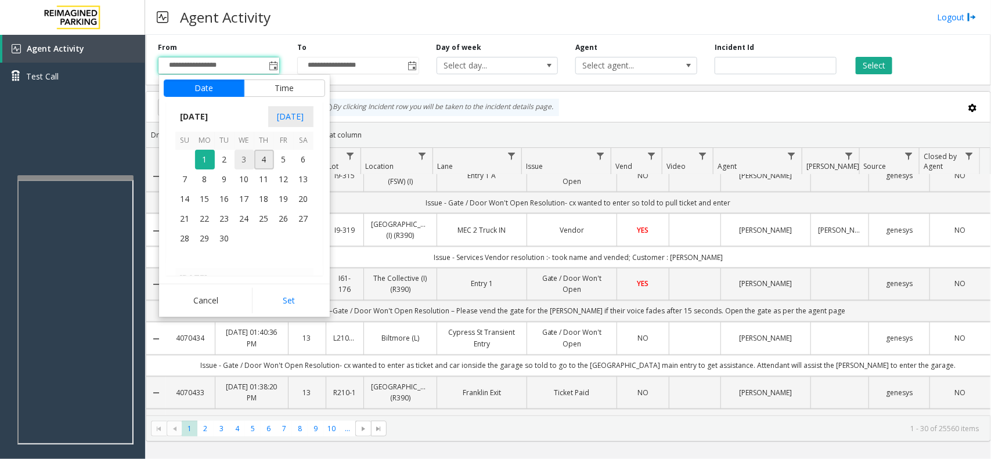
click at [236, 165] on span "3" at bounding box center [245, 160] width 20 height 20
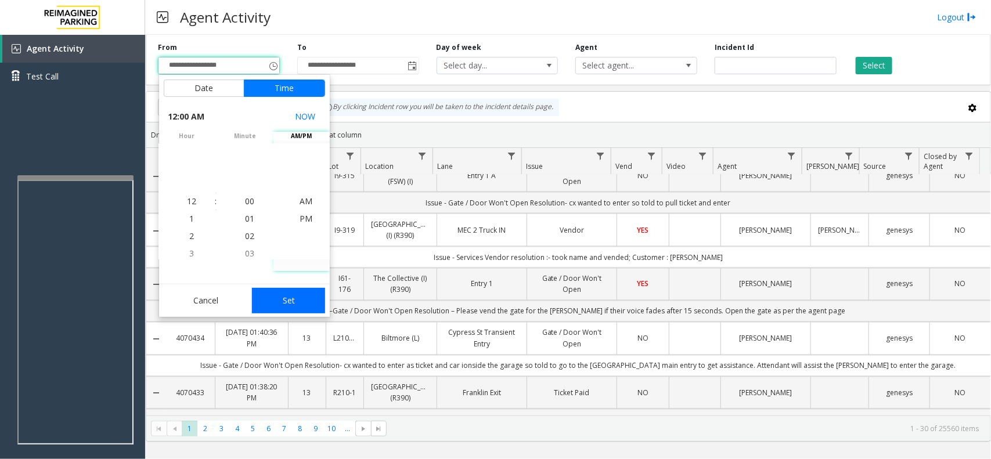
click at [286, 291] on button "Set" at bounding box center [288, 301] width 73 height 26
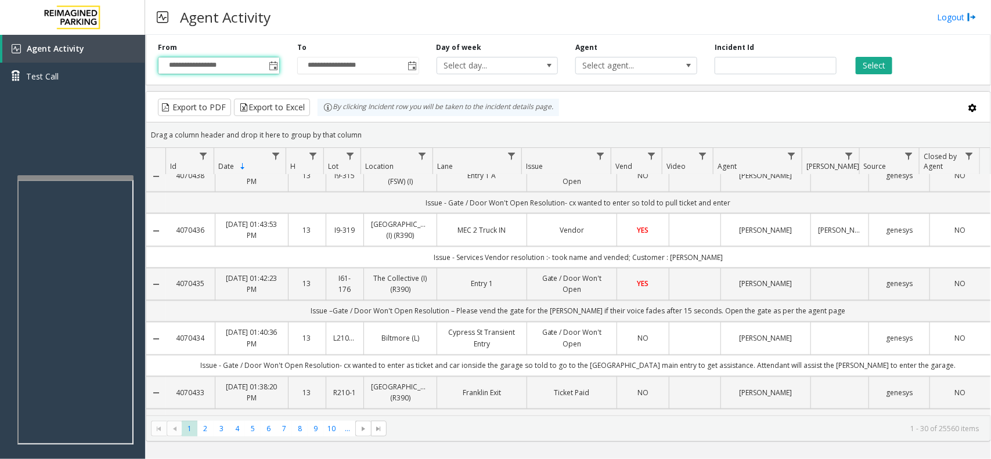
type input "**********"
click at [867, 62] on button "Select" at bounding box center [874, 65] width 37 height 17
click at [422, 161] on span "Data table" at bounding box center [422, 156] width 9 height 9
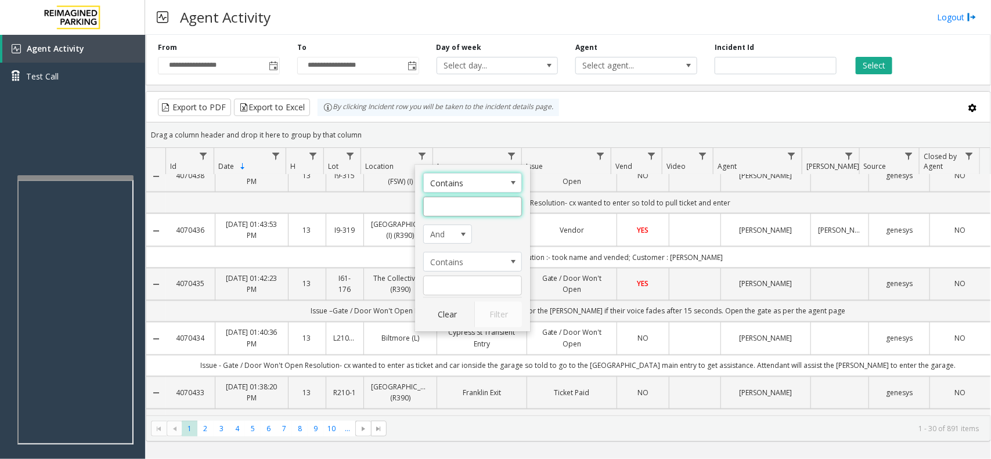
click at [478, 214] on input "Location Filter" at bounding box center [472, 207] width 99 height 20
type input "******"
click button "Filter" at bounding box center [498, 315] width 48 height 26
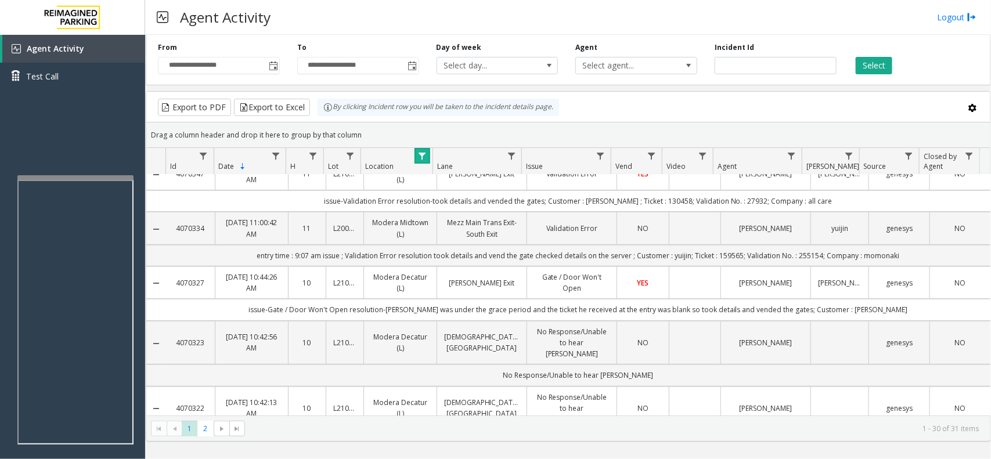
scroll to position [99, 0]
